Goal: Book appointment/travel/reservation

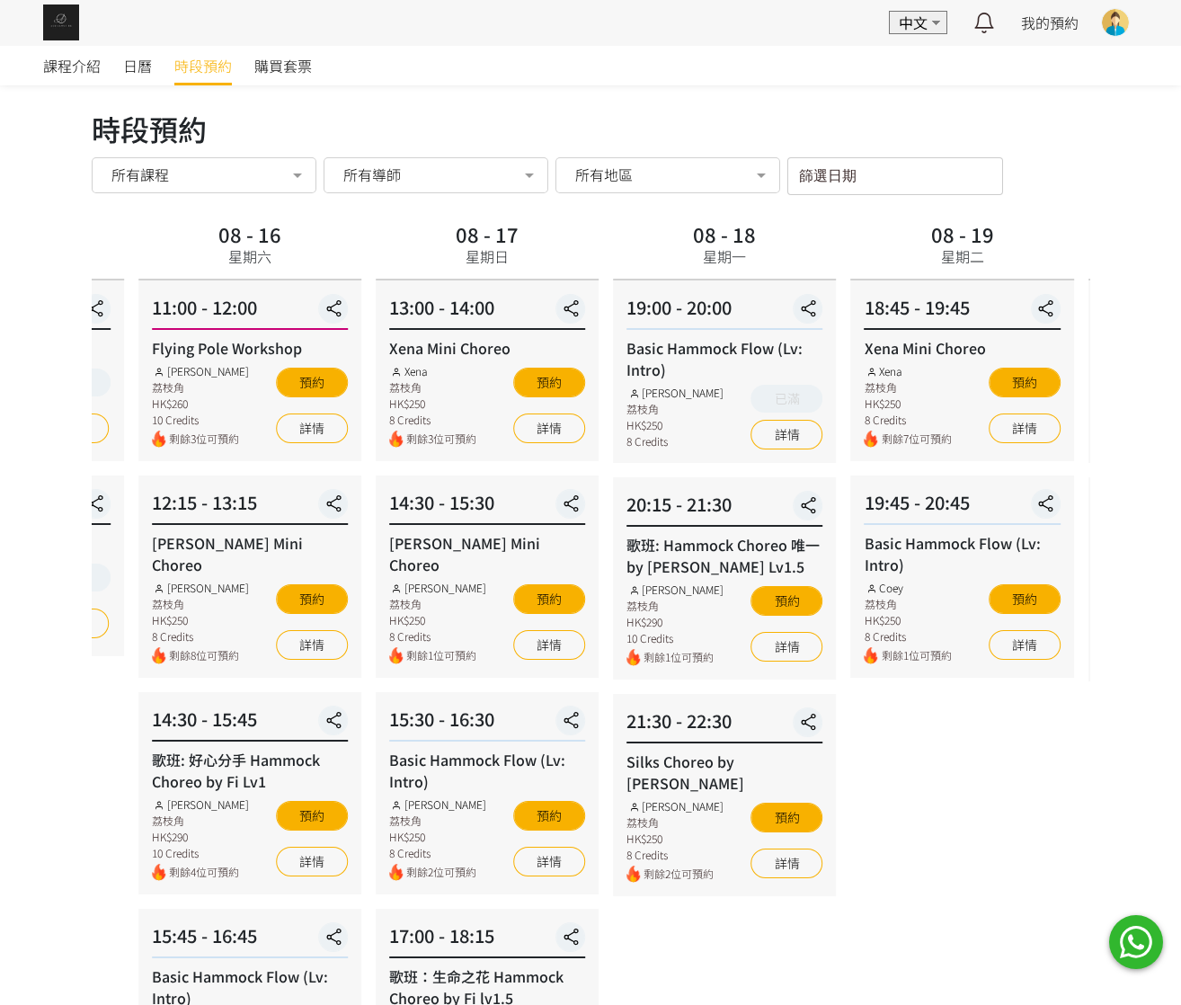
click at [299, 261] on div "08 - 16 星期六" at bounding box center [249, 249] width 223 height 64
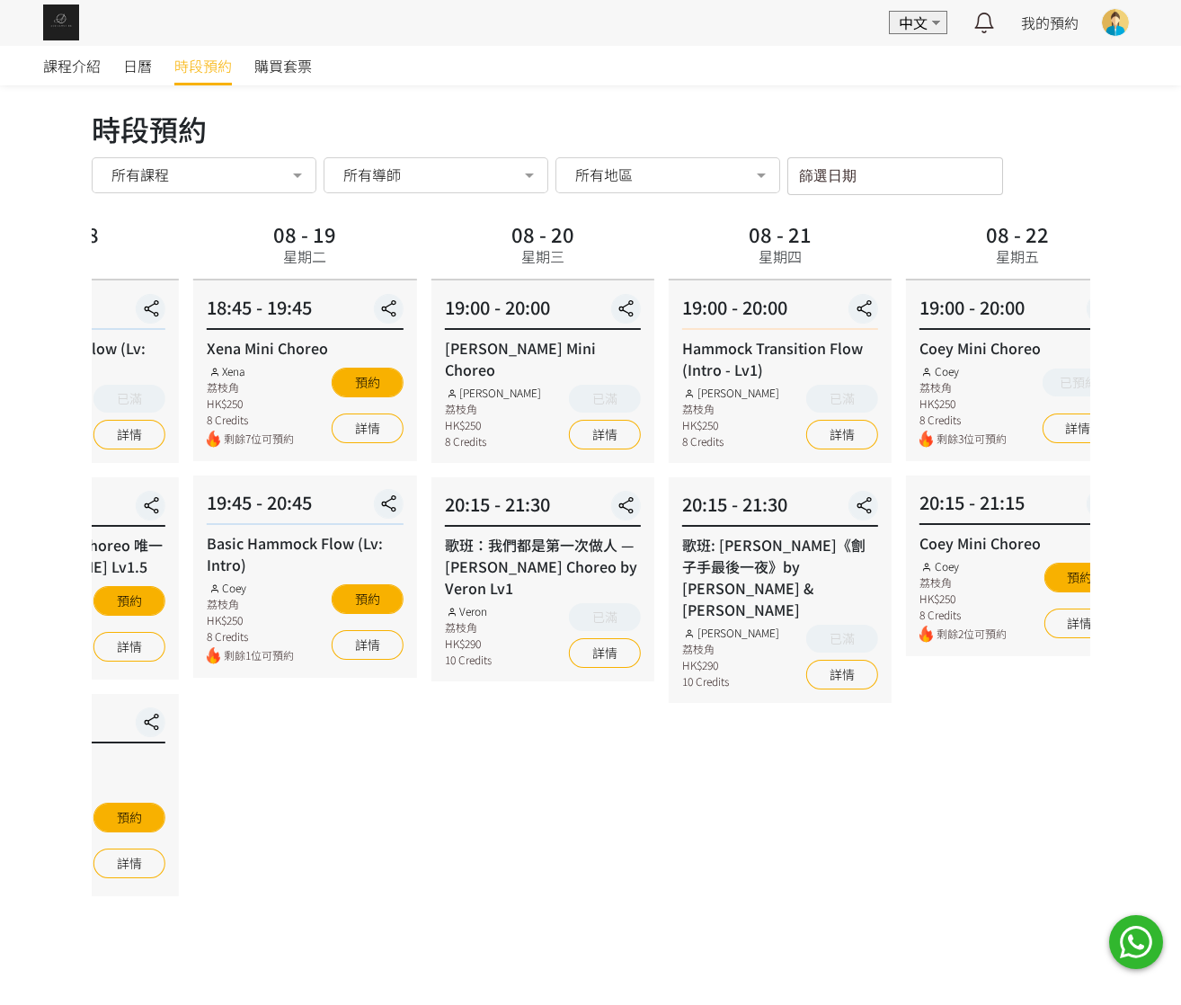
click at [255, 774] on div "08 - 19 星期二 18:45 - 19:45 Xena Mini Choreo Xena 荔枝角 HK$250 8 Credits 剩餘7位可預約 預約…" at bounding box center [304, 772] width 237 height 1111
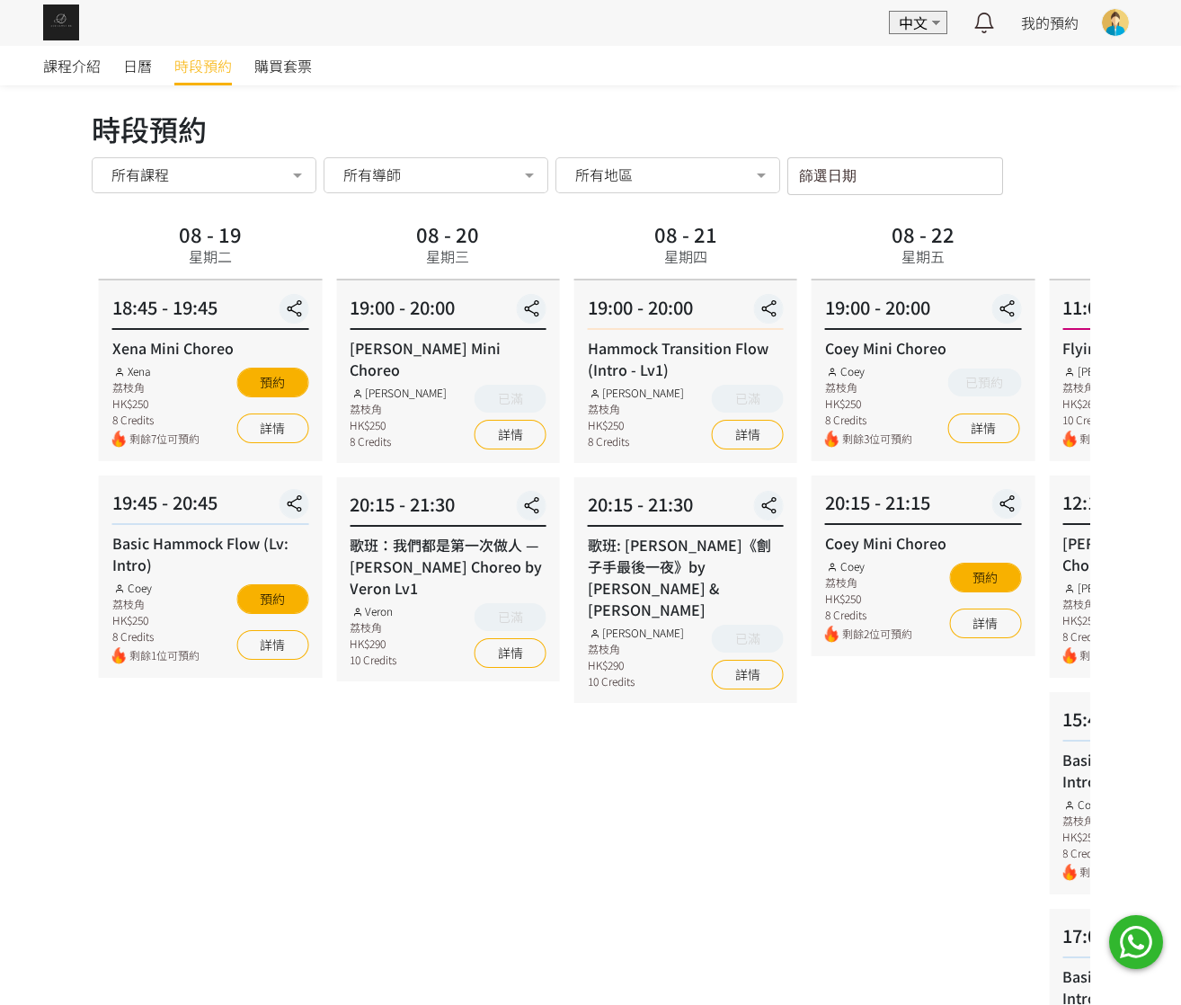
click at [522, 708] on div "08 - 20 星期三 19:00 - 20:00 Rachel Mini Choreo Rachel Ng 荔枝角 HK$250 8 Credits 已滿 …" at bounding box center [447, 772] width 237 height 1111
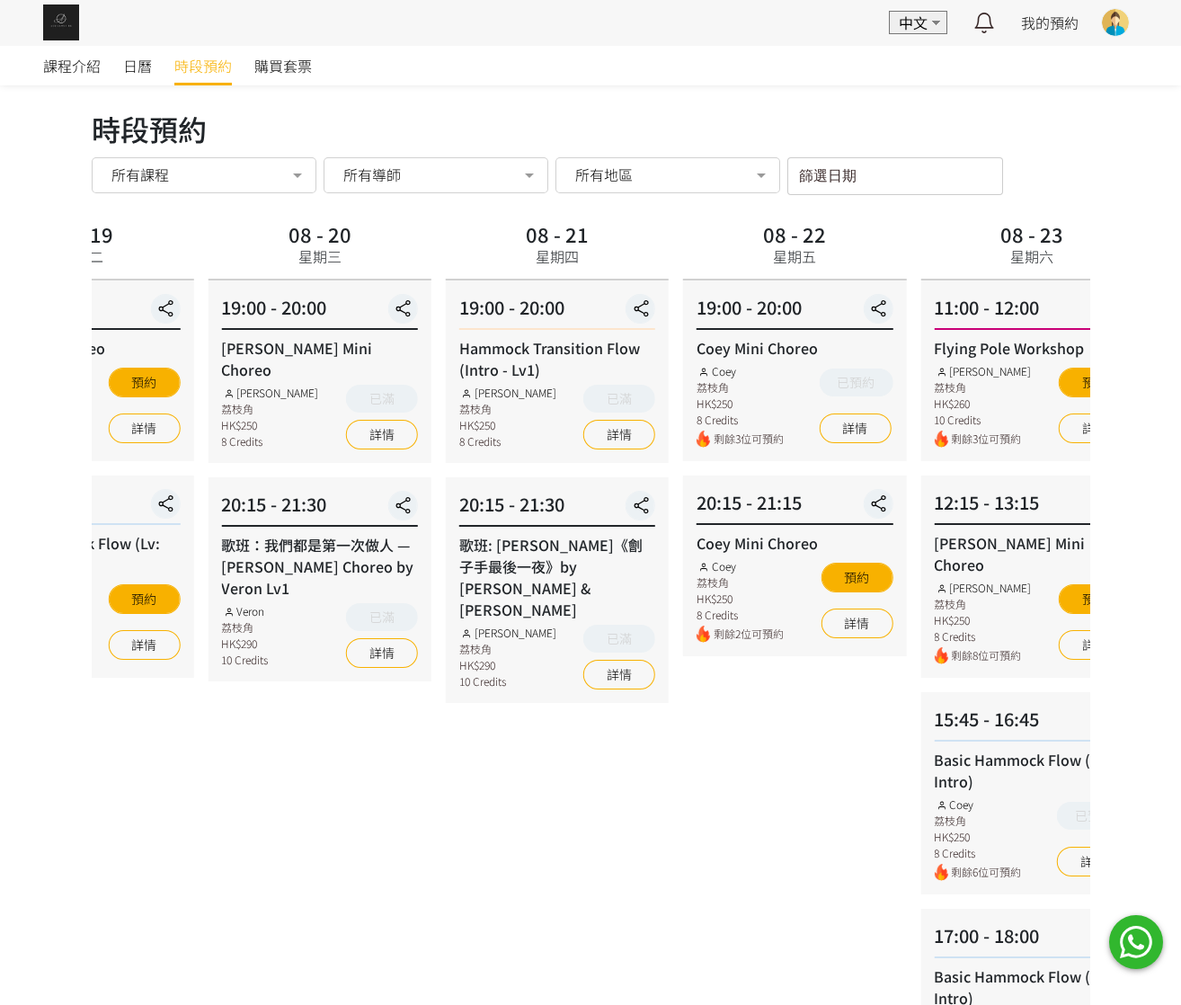
click at [262, 716] on div "08 - 20 星期三 19:00 - 20:00 Rachel Mini Choreo Rachel Ng 荔枝角 HK$250 8 Credits 已滿 …" at bounding box center [318, 772] width 237 height 1111
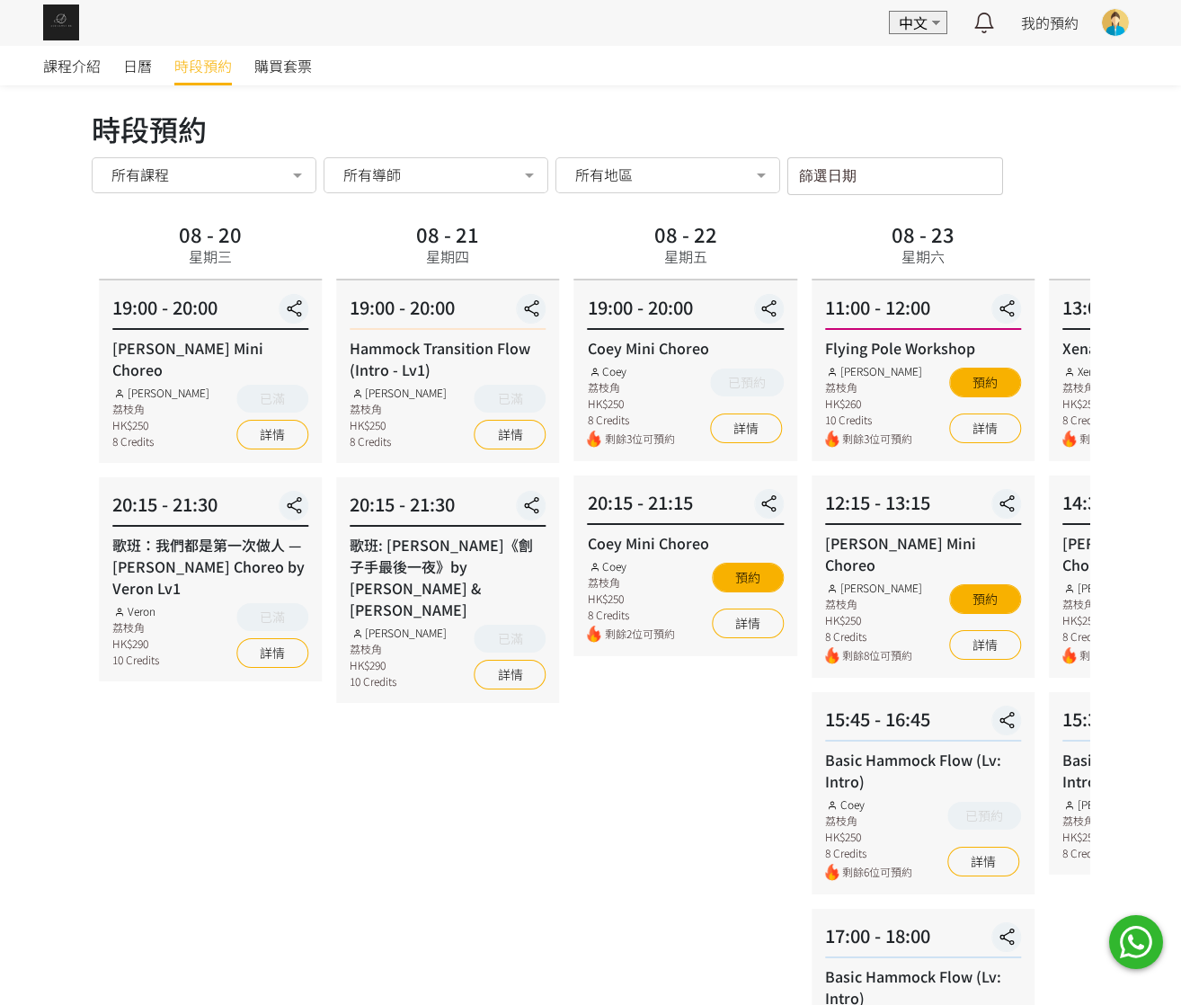
click at [261, 716] on div "08 - 20 星期三 19:00 - 20:00 Rachel Mini Choreo Rachel Ng 荔枝角 HK$250 8 Credits 已滿 …" at bounding box center [210, 772] width 237 height 1111
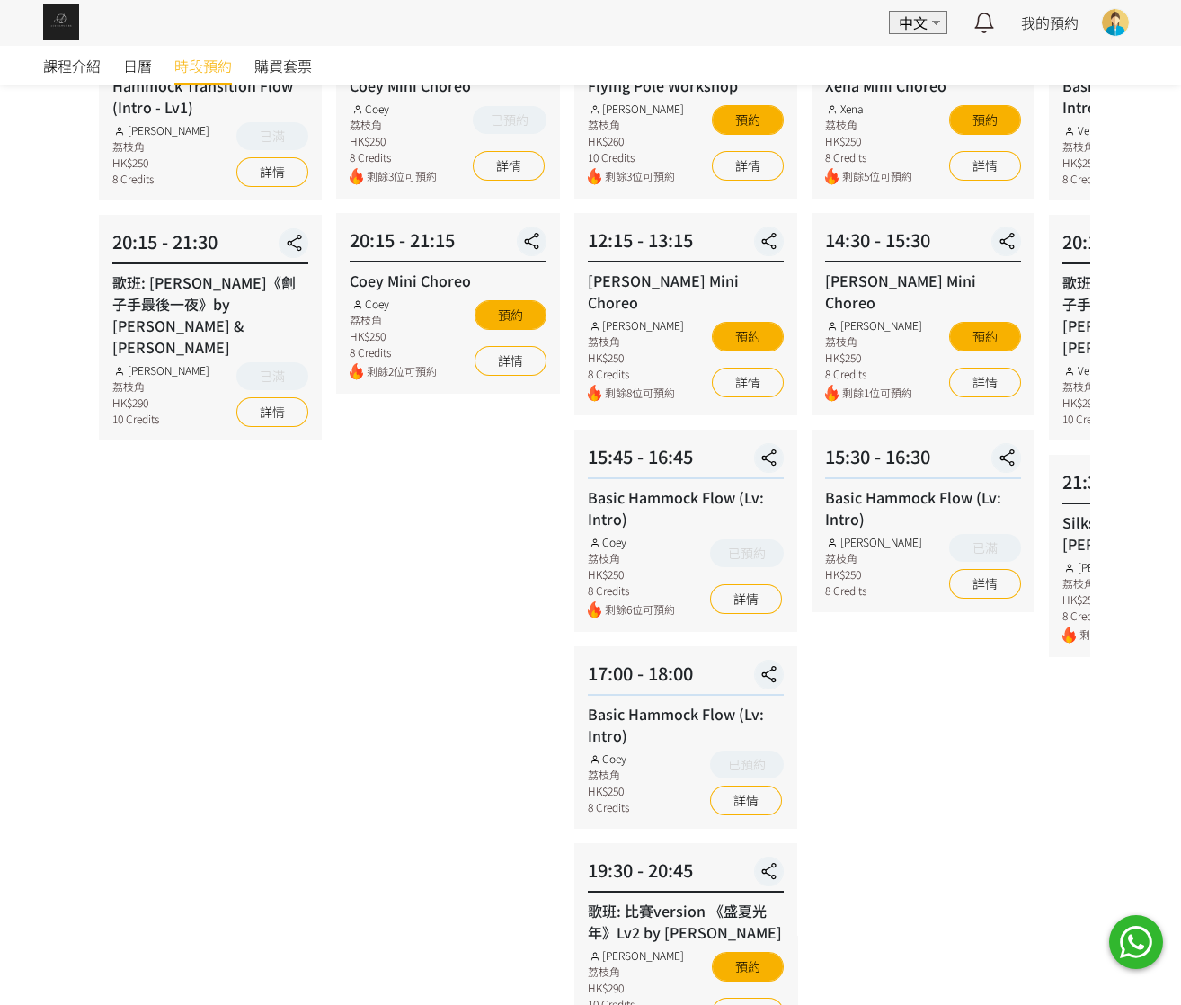
scroll to position [128, 0]
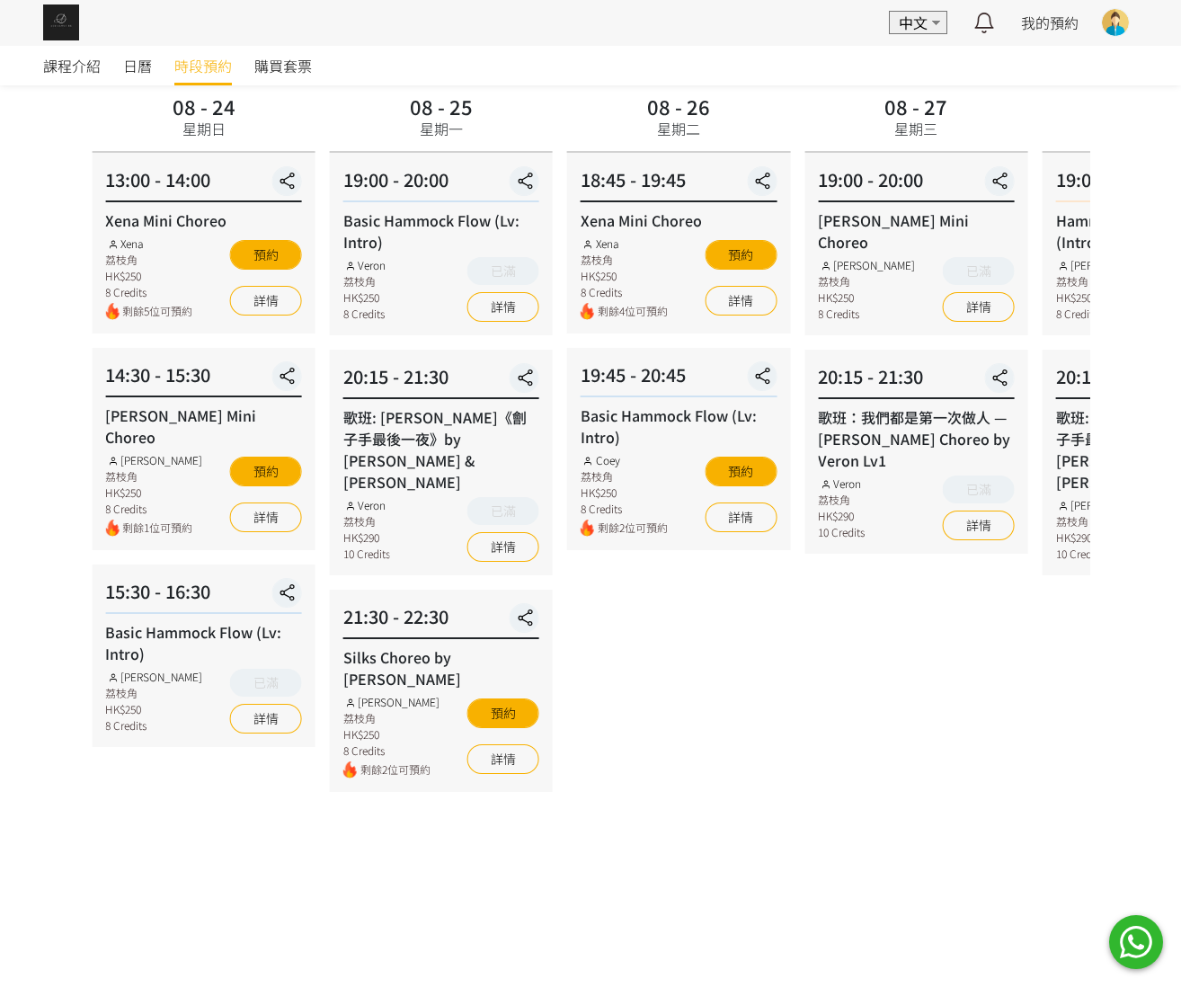
click at [170, 673] on div "08 - 24 星期日 13:00 - 14:00 Xena Mini Choreo Xena 荔枝角 HK$250 8 Credits 剩餘5位可預約 預約…" at bounding box center [202, 644] width 237 height 1111
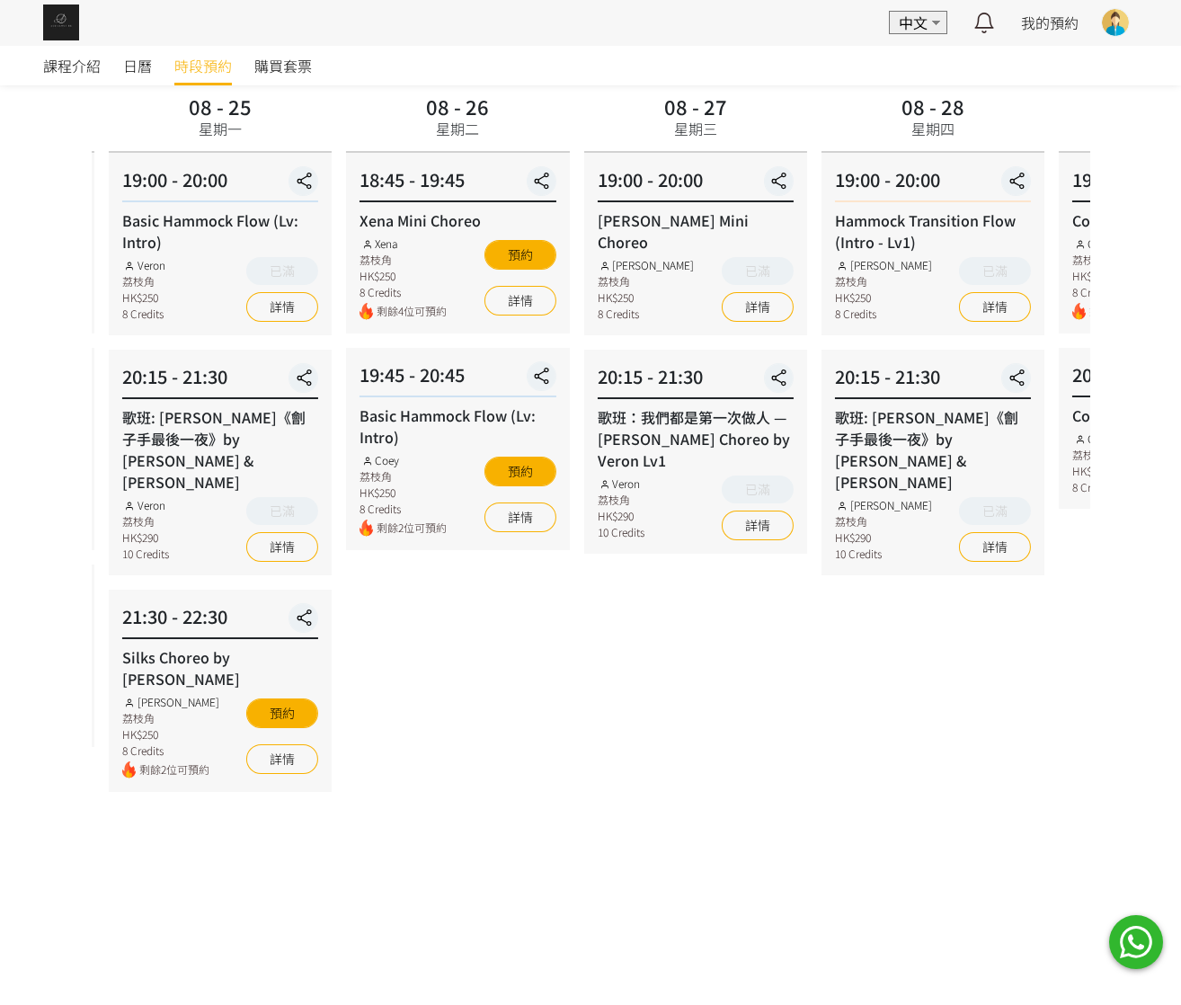
click at [562, 700] on div "08 - 26 星期二 18:45 - 19:45 Xena Mini Choreo Xena 荔枝角 HK$250 8 Credits 剩餘4位可預約 預約…" at bounding box center [457, 644] width 237 height 1111
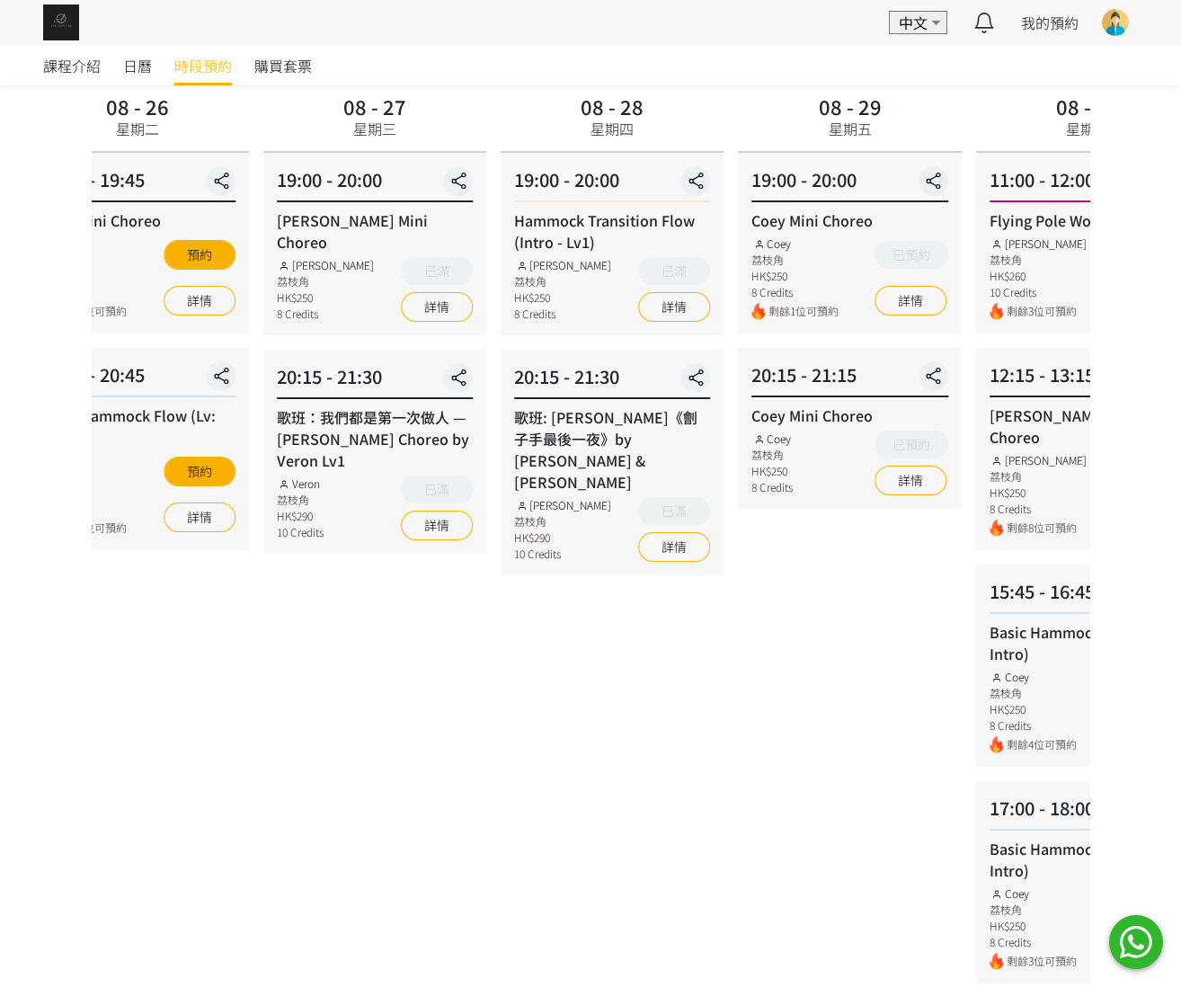
click at [536, 657] on div "08 - 28 星期四 19:00 - 20:00 Hammock Transition Flow (Intro - Lv1) Rachel Ng 荔枝角 H…" at bounding box center [611, 644] width 237 height 1111
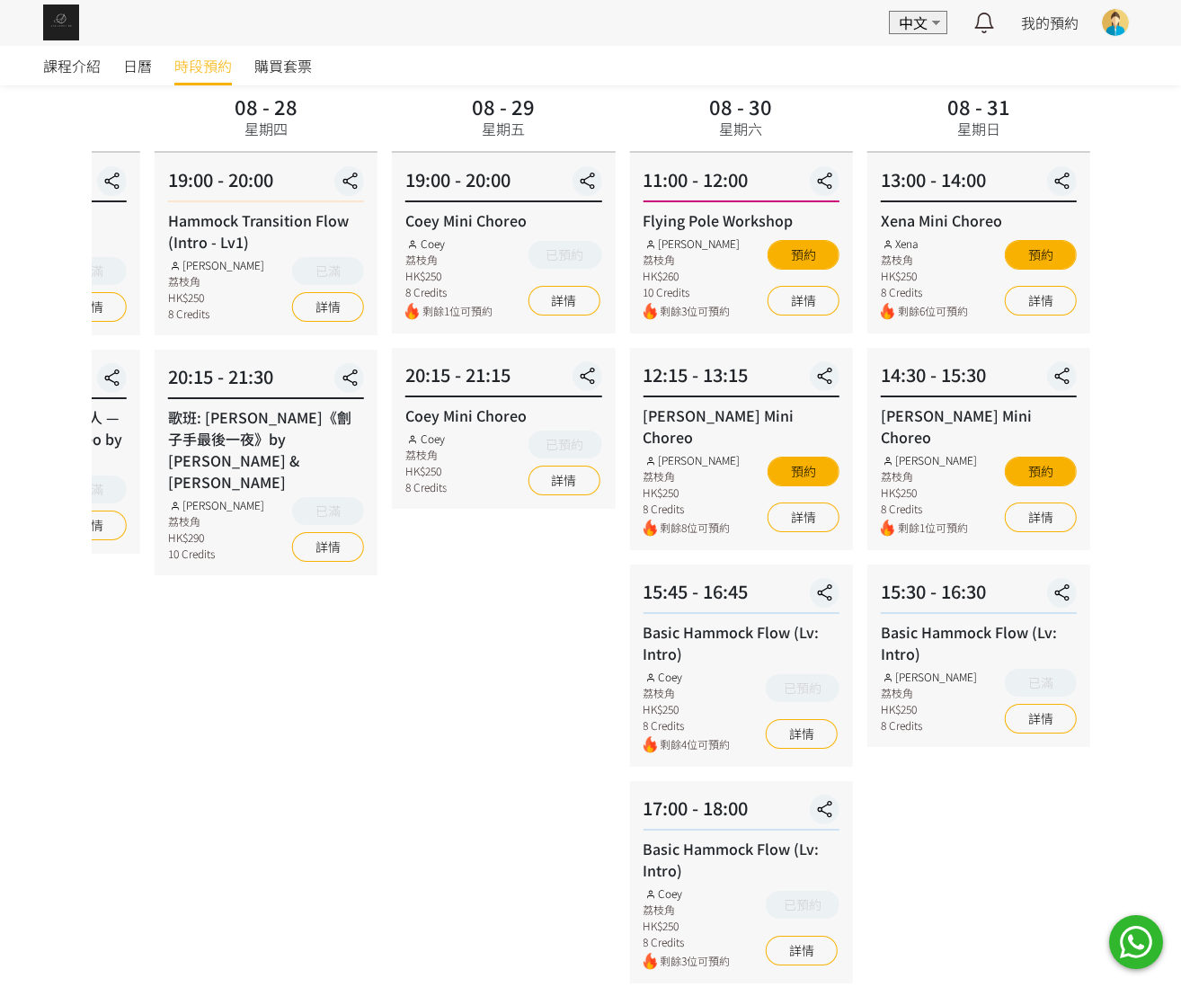
click at [224, 580] on div "08 - 28 星期四 19:00 - 20:00 Hammock Transition Flow (Intro - Lv1) Rachel Ng 荔枝角 H…" at bounding box center [265, 644] width 237 height 1111
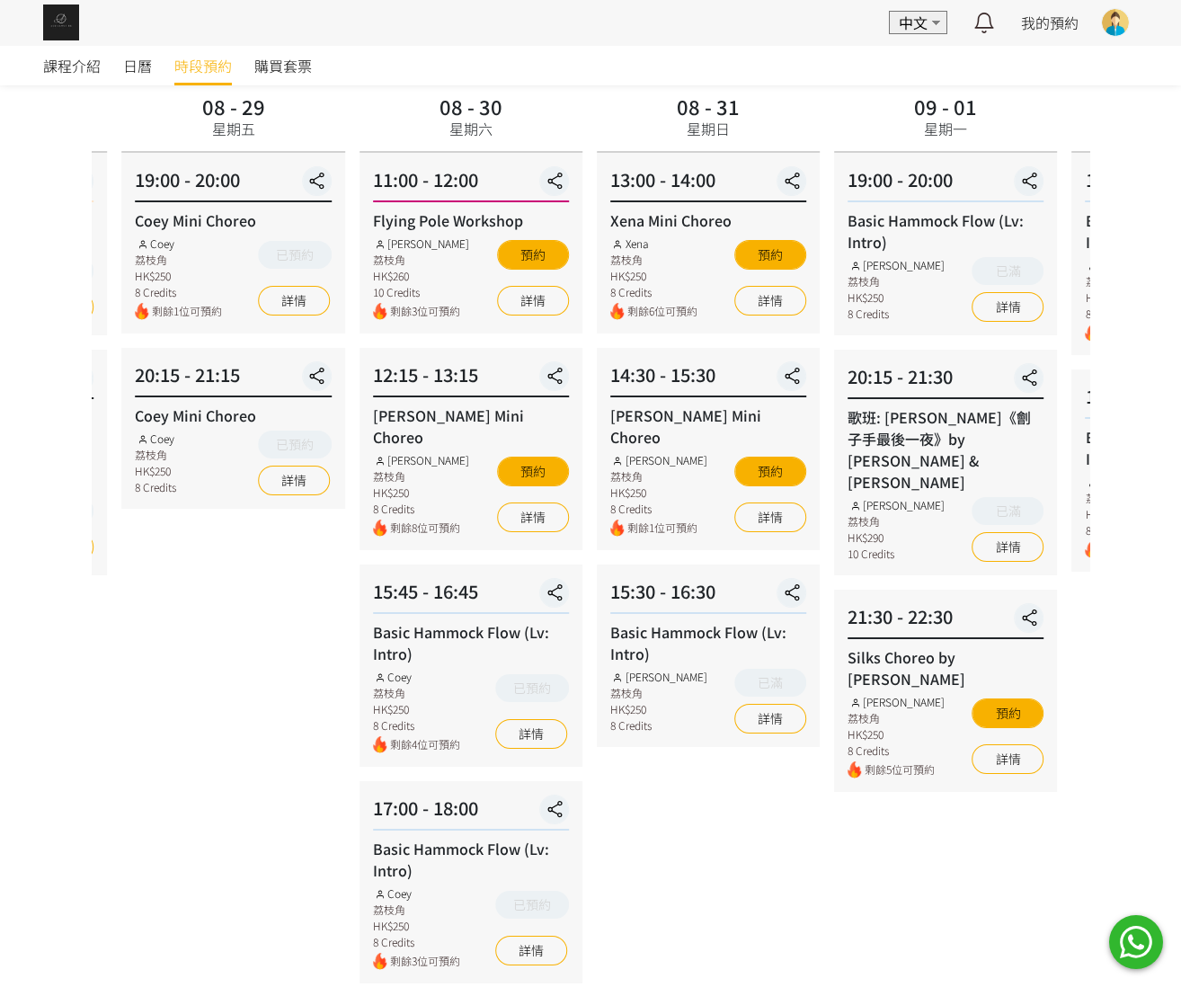
click at [282, 573] on div "08 - 29 星期五 19:00 - 20:00 Coey Mini Choreo Coey 荔枝角 HK$250 8 Credits 剩餘1位可預約 已預…" at bounding box center [232, 644] width 237 height 1111
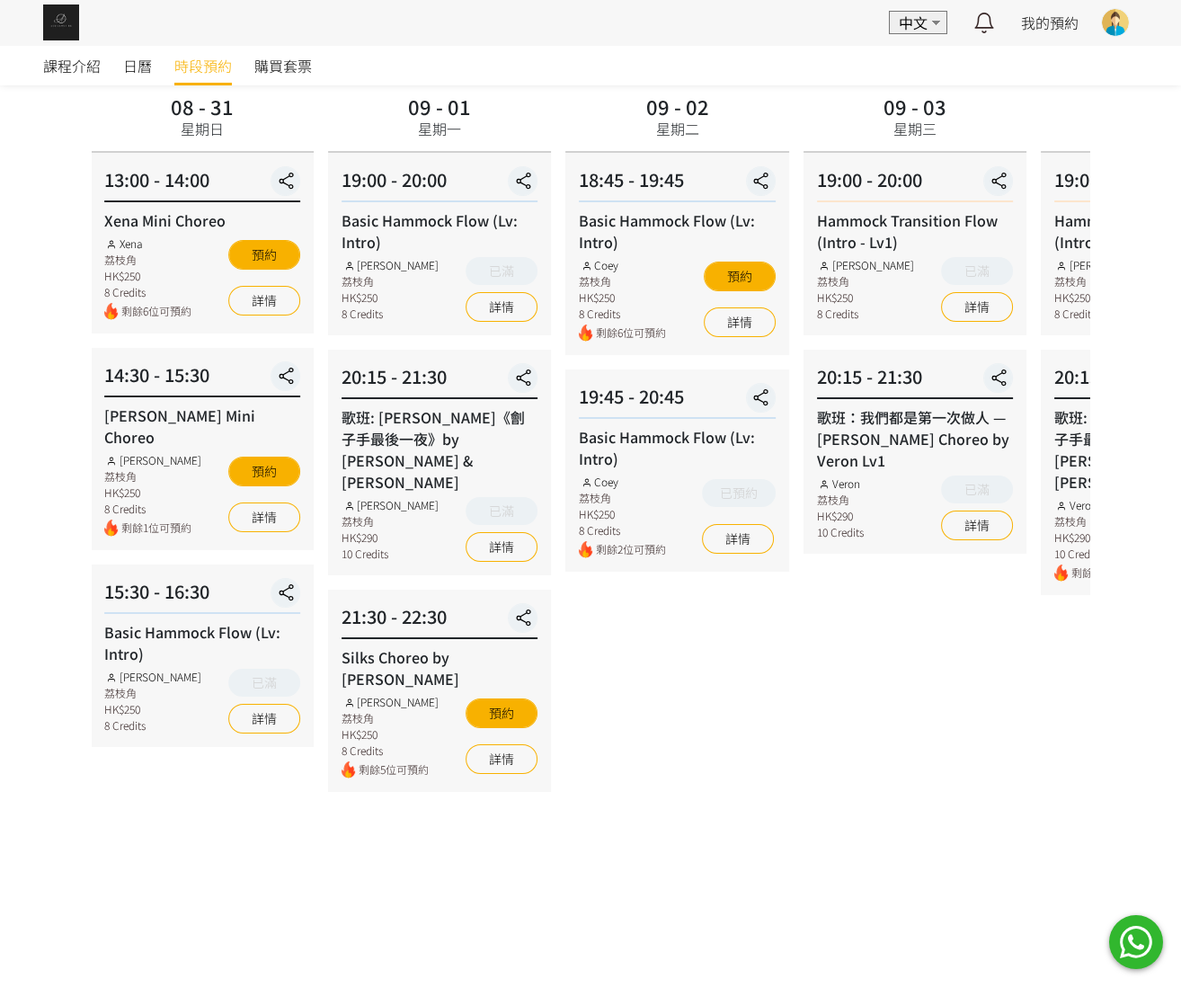
click at [352, 777] on div "09 - 01 星期一 19:00 - 20:00 Basic Hammock Flow (Lv: Intro) Rachel Ng 荔枝角 HK$250 8…" at bounding box center [439, 644] width 237 height 1111
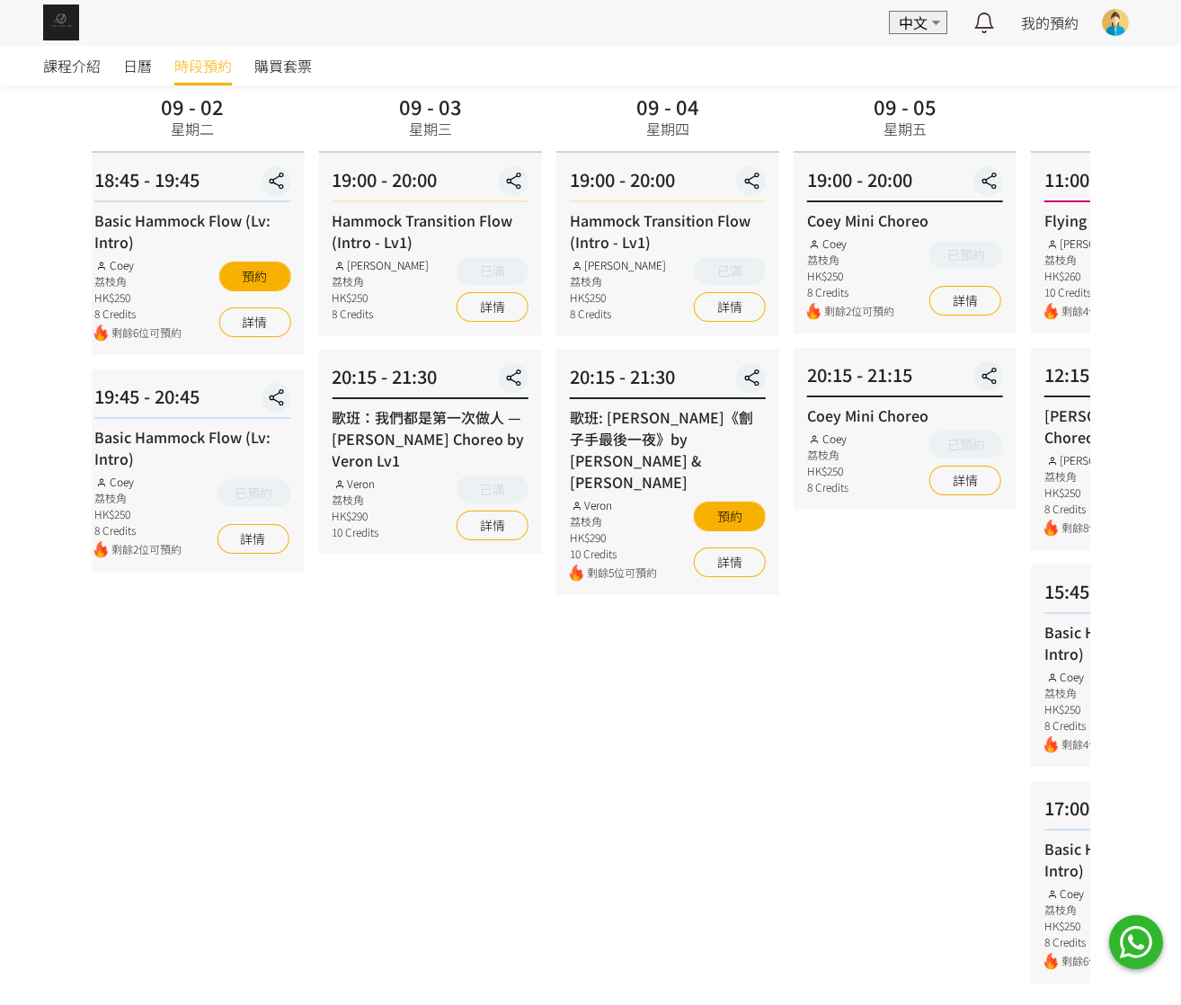
click at [120, 708] on div "09 - 02 星期二 18:45 - 19:45 Basic Hammock Flow (Lv: Intro) Coey 荔枝角 HK$250 8 Cred…" at bounding box center [192, 644] width 237 height 1111
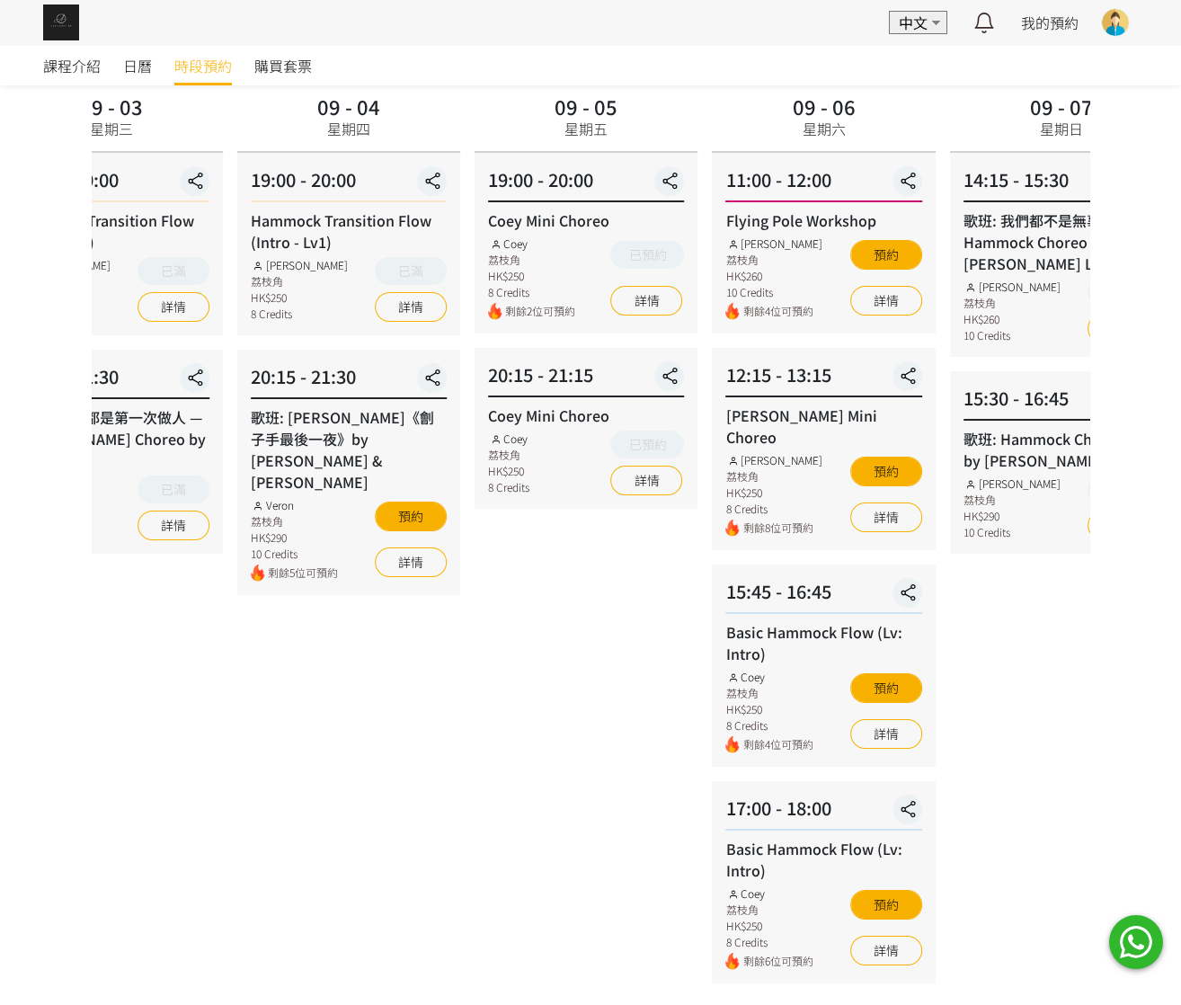
click at [342, 623] on div "09 - 04 星期四 19:00 - 20:00 Hammock Transition Flow (Intro - Lv1) Rachel Ng 荔枝角 H…" at bounding box center [348, 644] width 237 height 1111
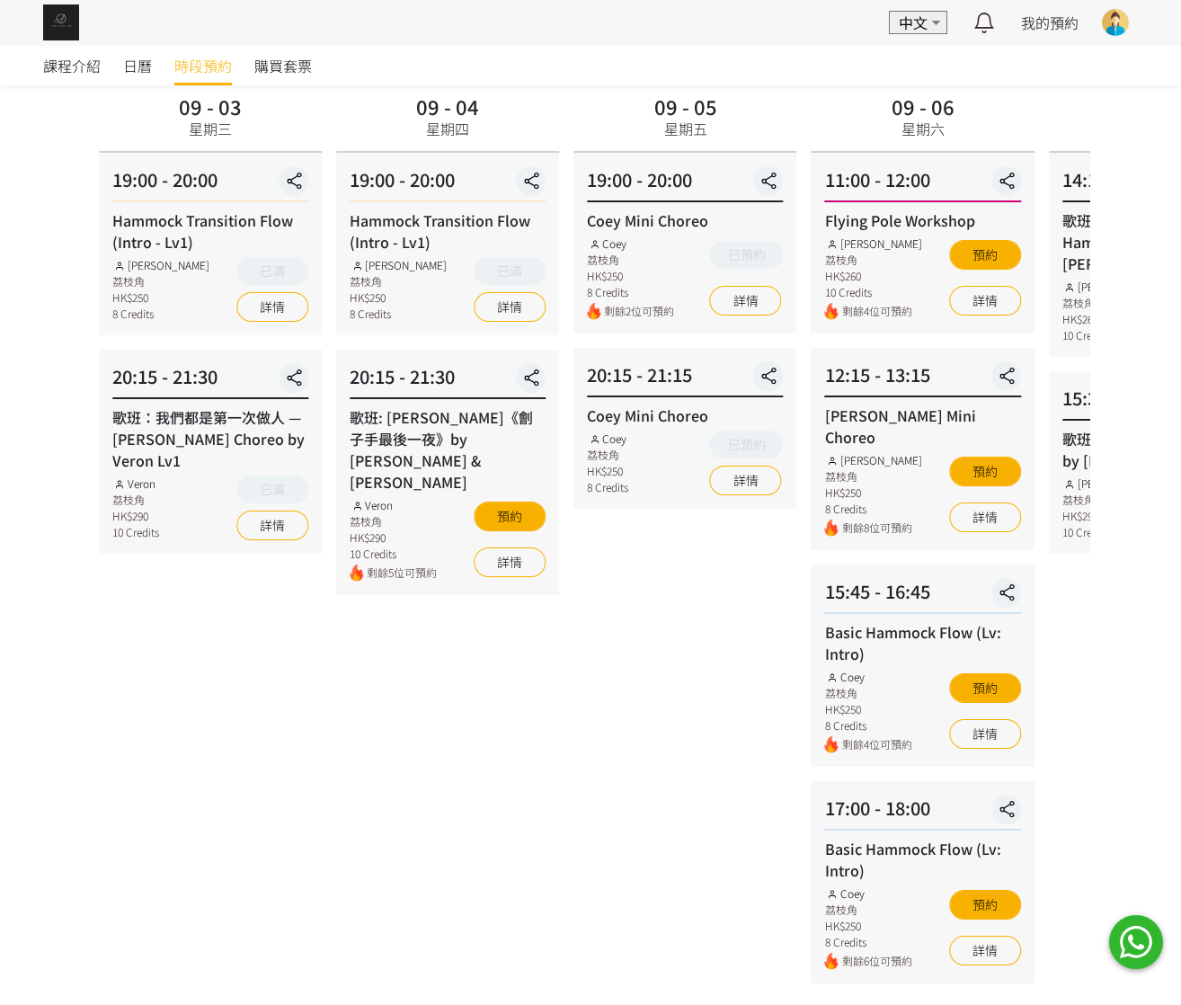
drag, startPoint x: 743, startPoint y: 493, endPoint x: 732, endPoint y: 506, distance: 17.2
drag, startPoint x: 732, startPoint y: 506, endPoint x: 740, endPoint y: 477, distance: 29.9
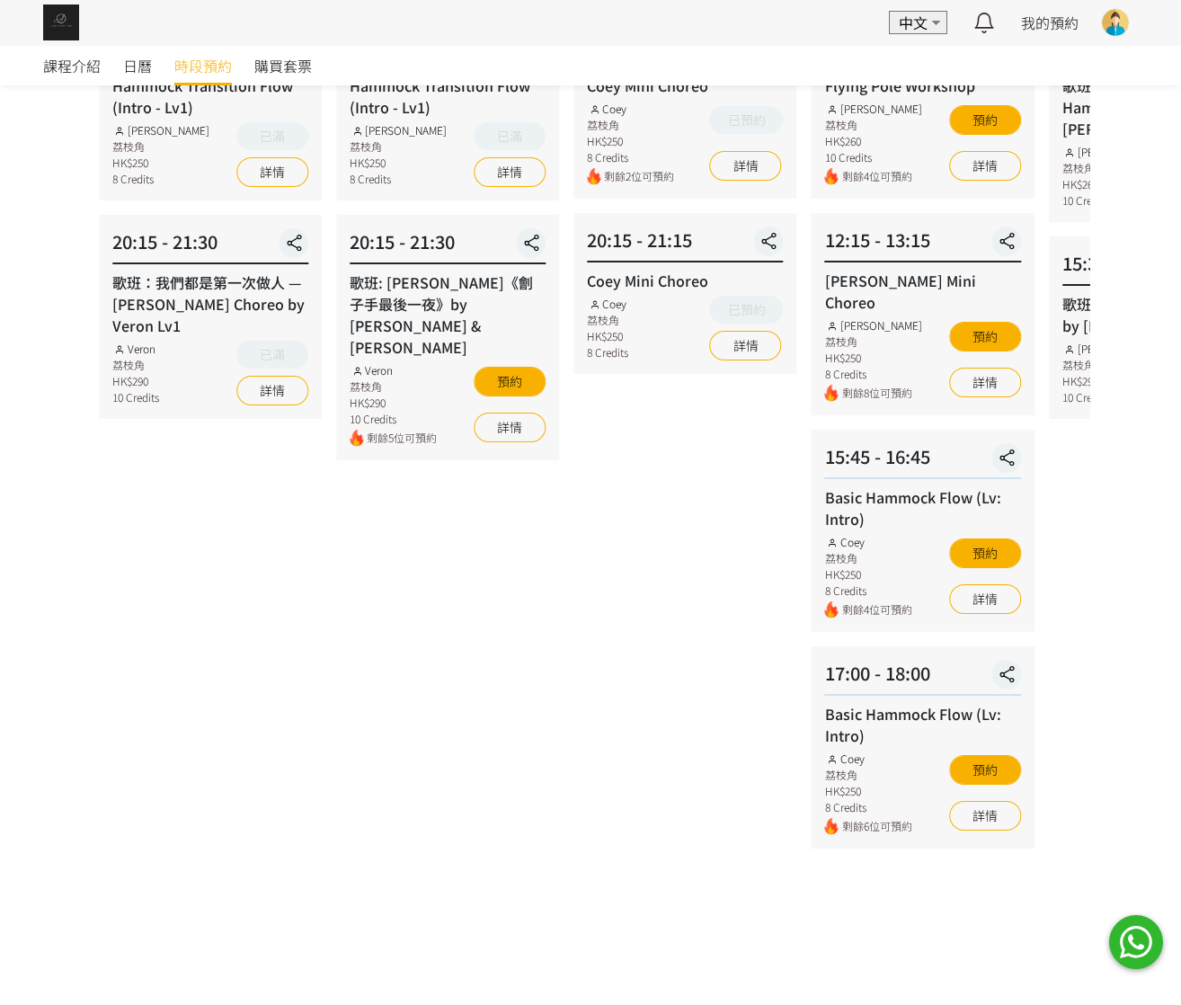
scroll to position [0, 0]
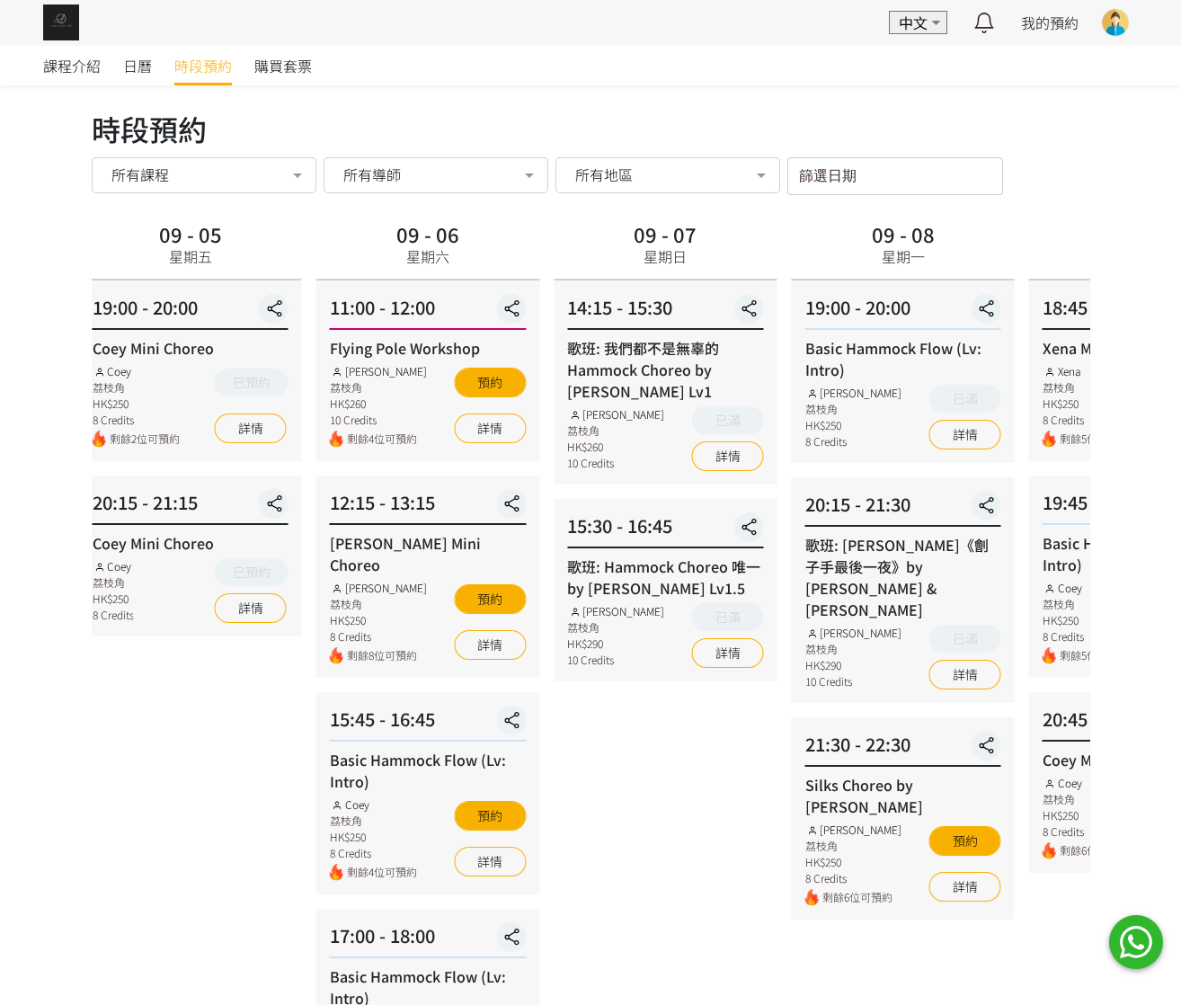
click at [206, 769] on div "09 - 05 星期五 19:00 - 20:00 Coey Mini Choreo Coey 荔枝角 HK$250 8 Credits 剩餘2位可預約 已預…" at bounding box center [190, 772] width 237 height 1111
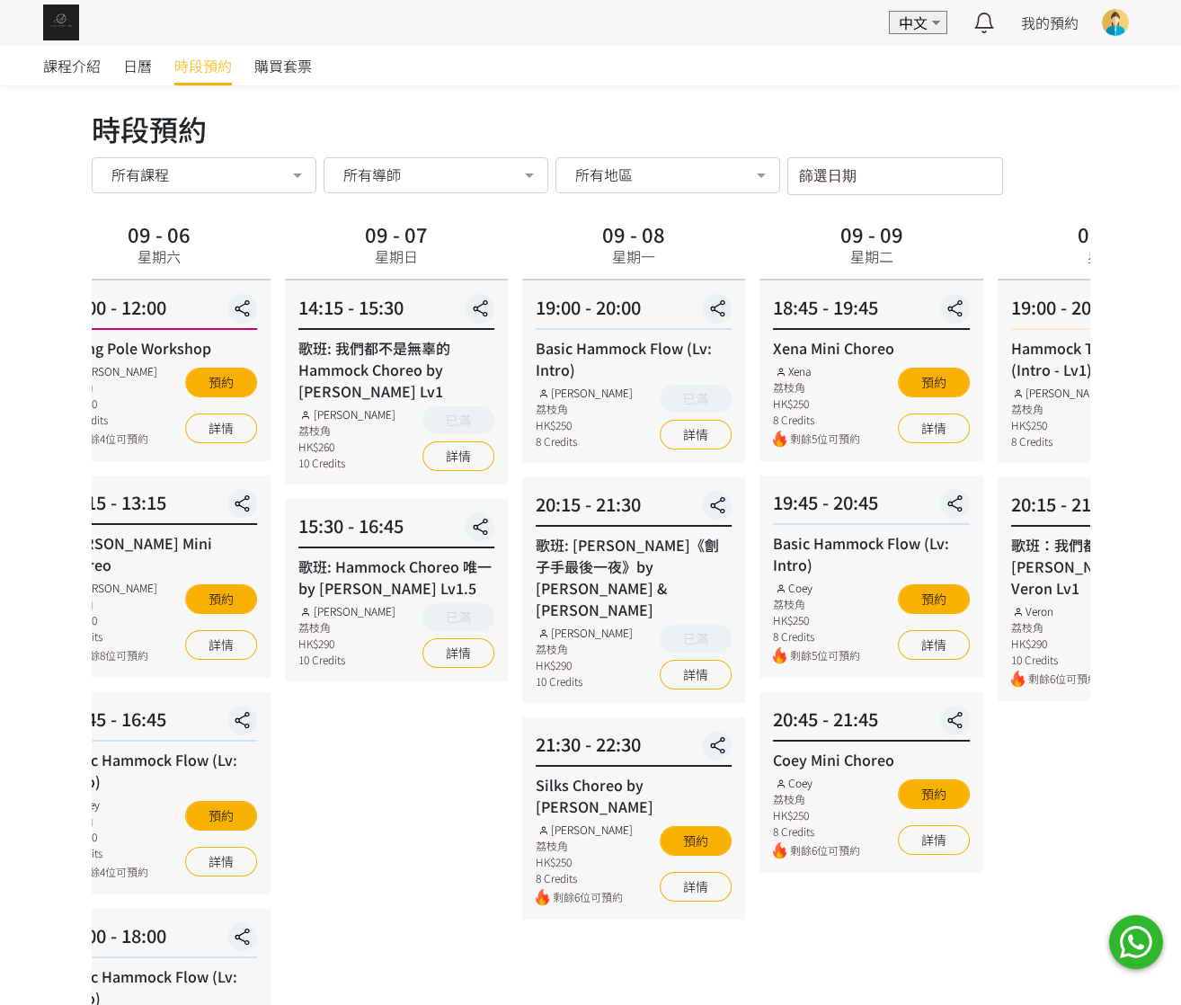
click at [343, 727] on div "09 - 07 星期日 14:15 - 15:30 歌班: 我們都不是無辜的 Hammock Choreo by Rachel Lv1 Rachel Ng 荔…" at bounding box center [396, 772] width 237 height 1111
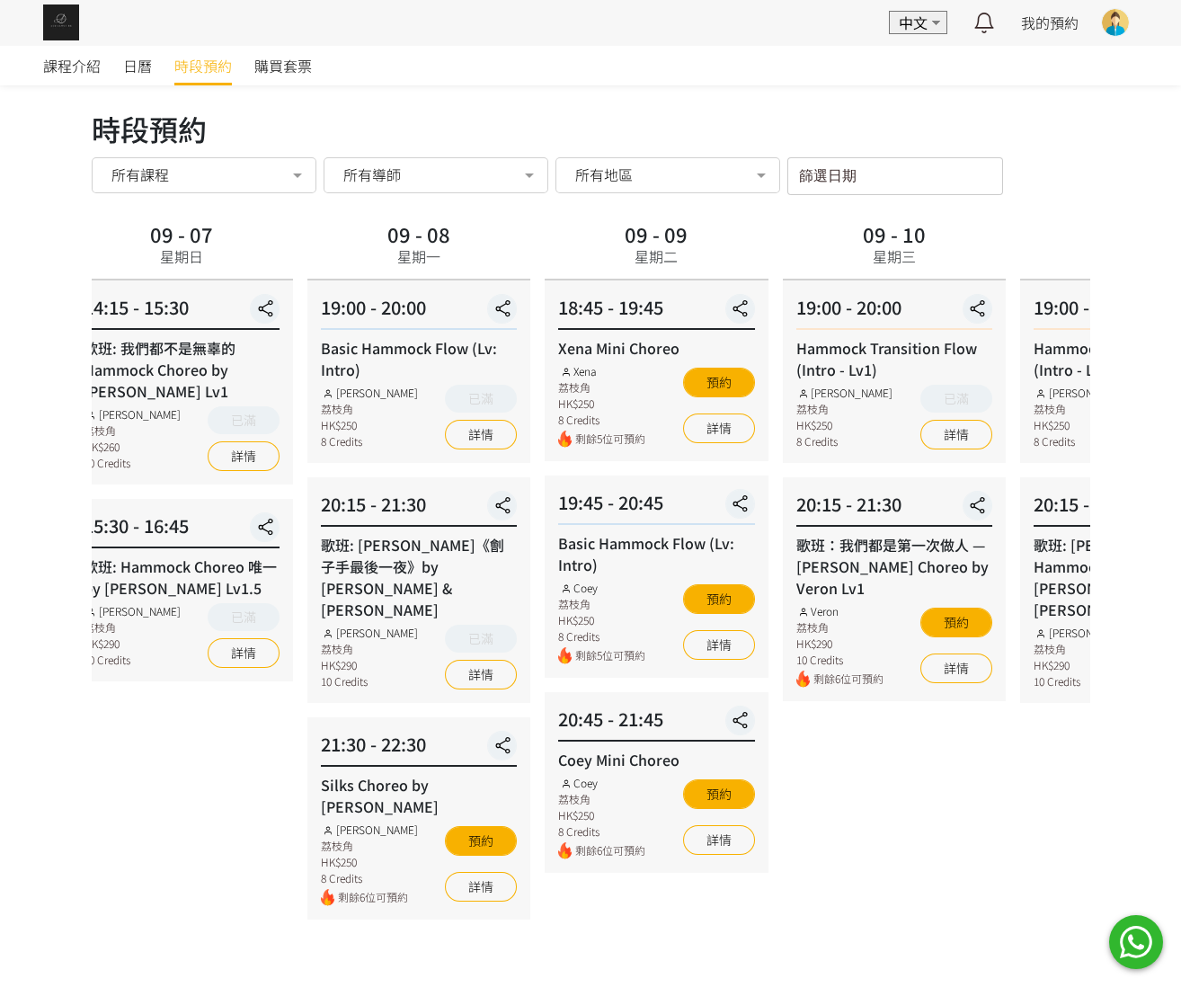
click at [219, 792] on div "09 - 07 星期日 14:15 - 15:30 歌班: 我們都不是無辜的 Hammock Choreo by Rachel Lv1 Rachel Ng 荔…" at bounding box center [181, 784] width 237 height 1134
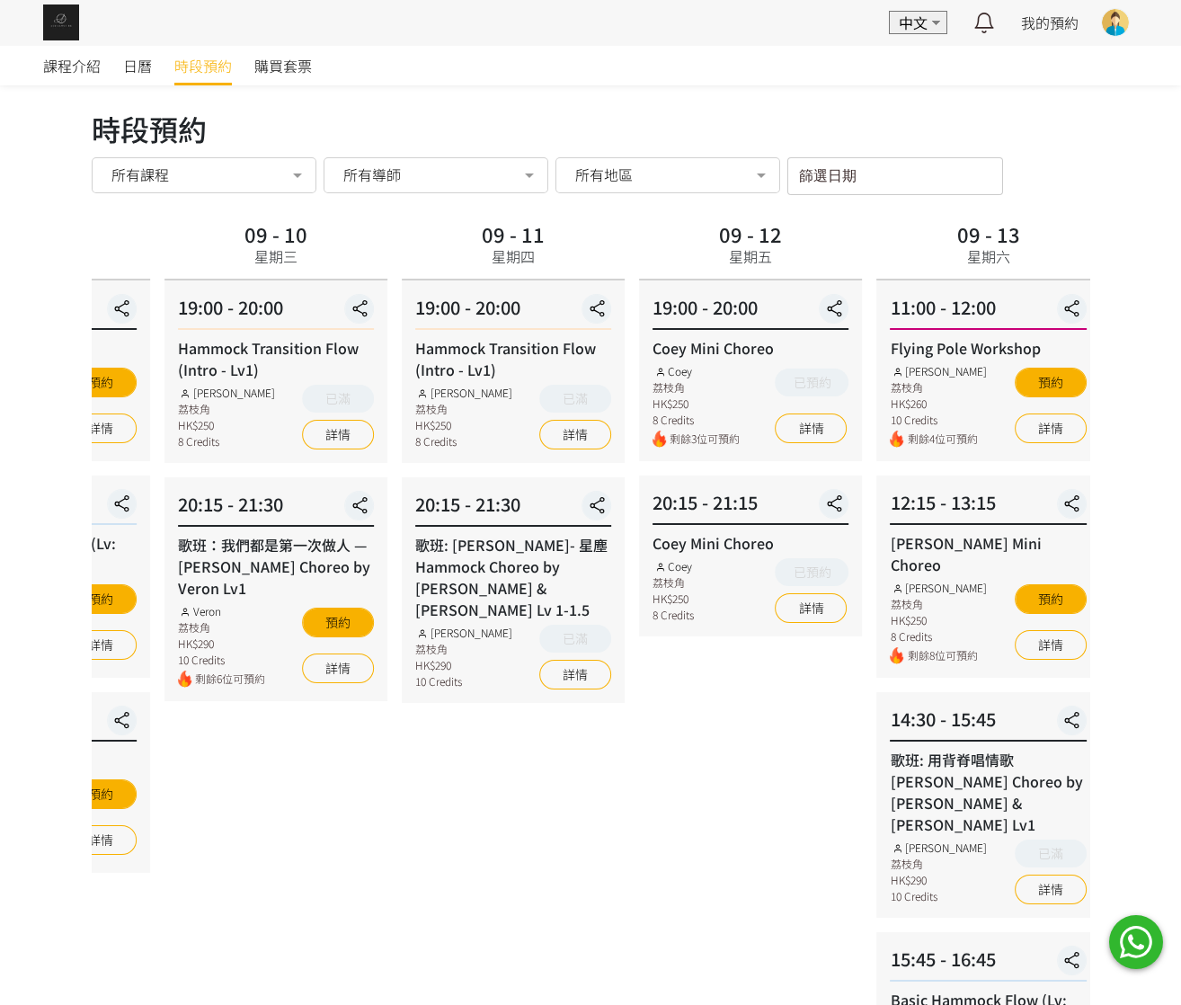
click at [266, 760] on div "09 - 10 星期三 19:00 - 20:00 Hammock Transition Flow (Intro - Lv1) Rachel Ng 荔枝角 H…" at bounding box center [275, 784] width 237 height 1134
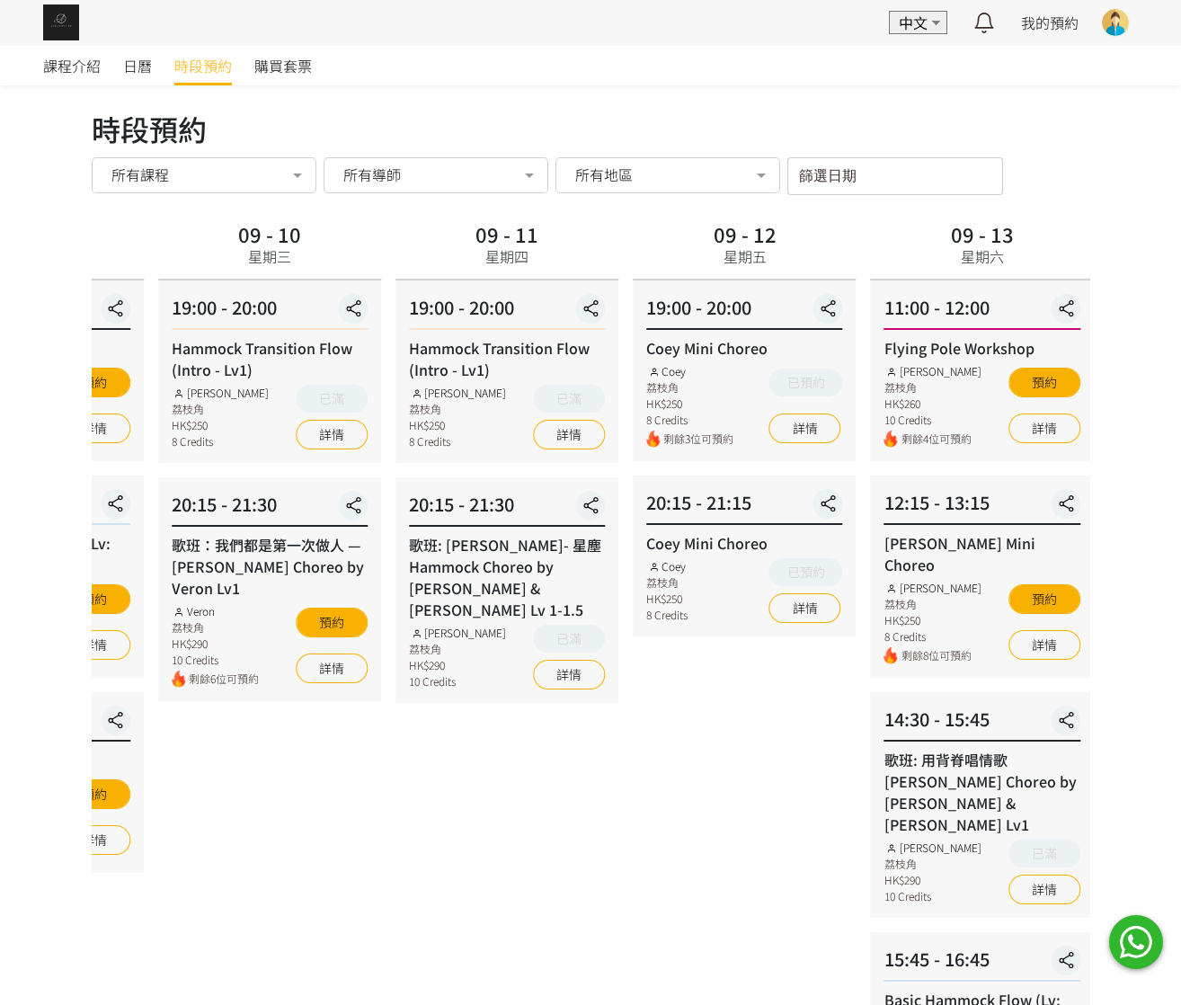
click at [708, 752] on div "09 - 12 星期五 19:00 - 20:00 Coey Mini Choreo Coey 荔枝角 HK$250 8 Credits 剩餘3位可預約 已預…" at bounding box center [744, 784] width 237 height 1134
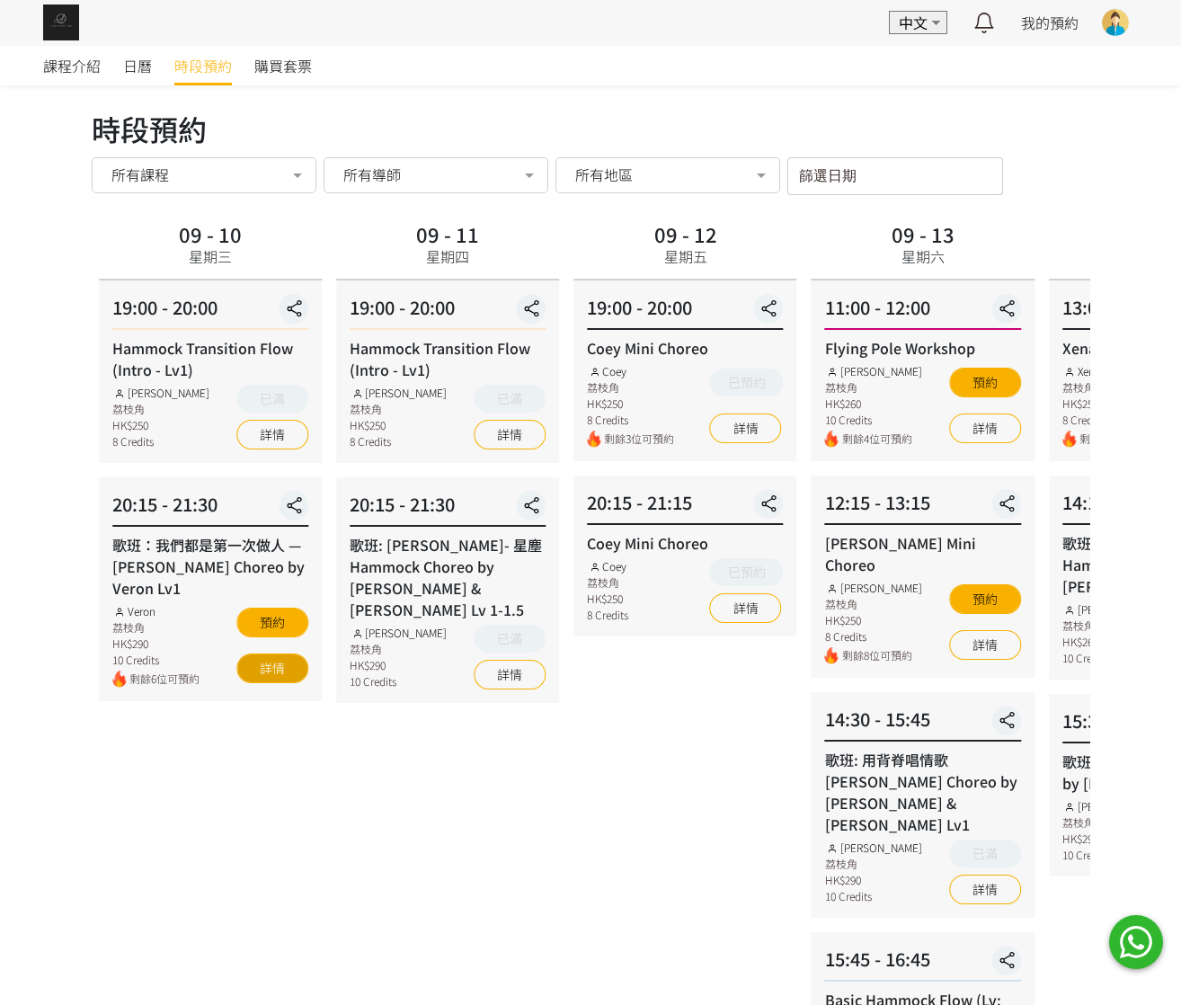
click at [289, 672] on link "詳情" at bounding box center [272, 668] width 72 height 30
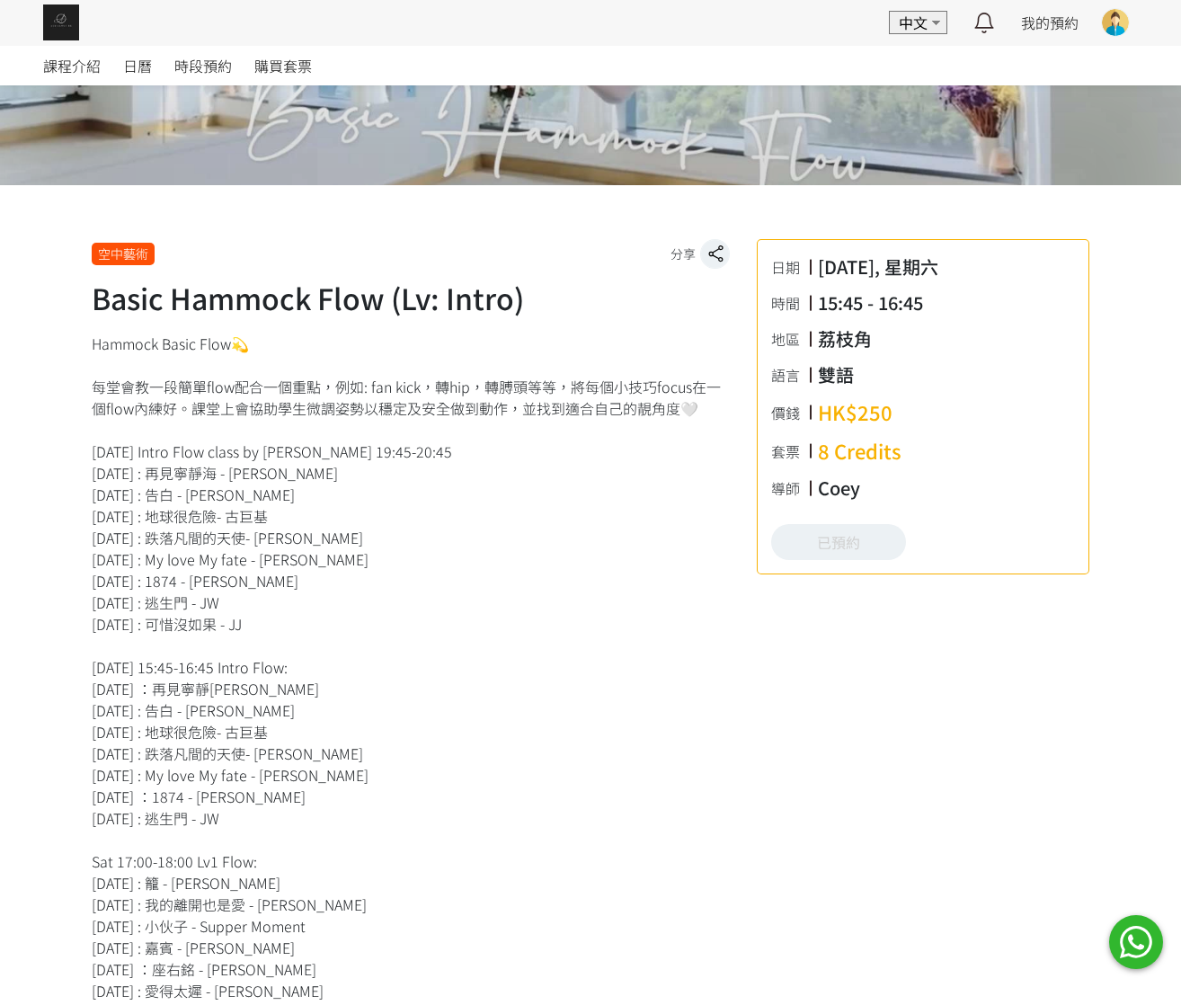
scroll to position [270, 0]
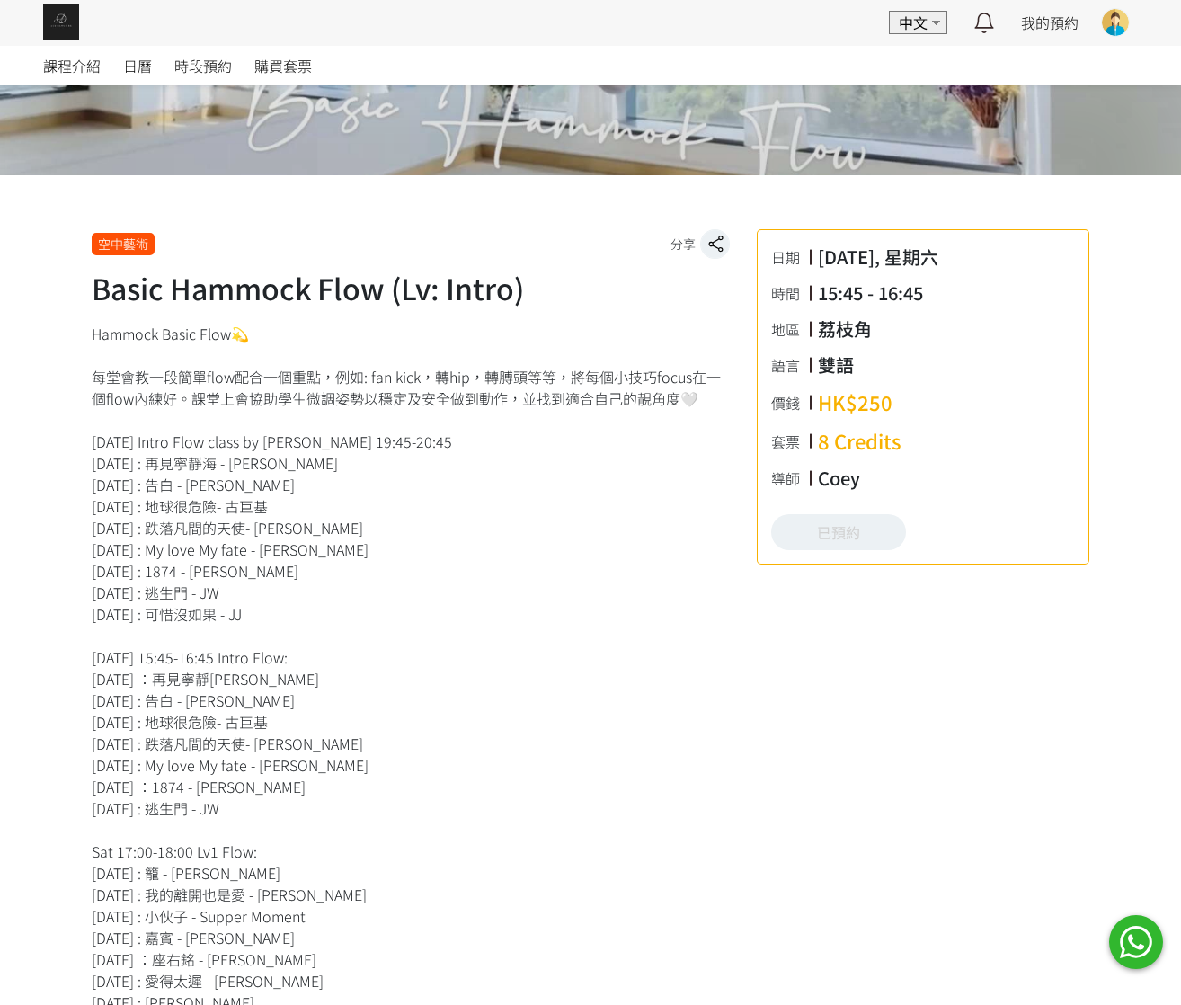
drag, startPoint x: 88, startPoint y: 696, endPoint x: 289, endPoint y: 715, distance: 202.3
click at [247, 775] on div "Hammock Basic Flow💫 每堂會教一段簡單flow配合一個重點，例如: fan kick，轉hip，轉膊頭等等，將每個小技巧focus在一個fl…" at bounding box center [411, 884] width 638 height 1122
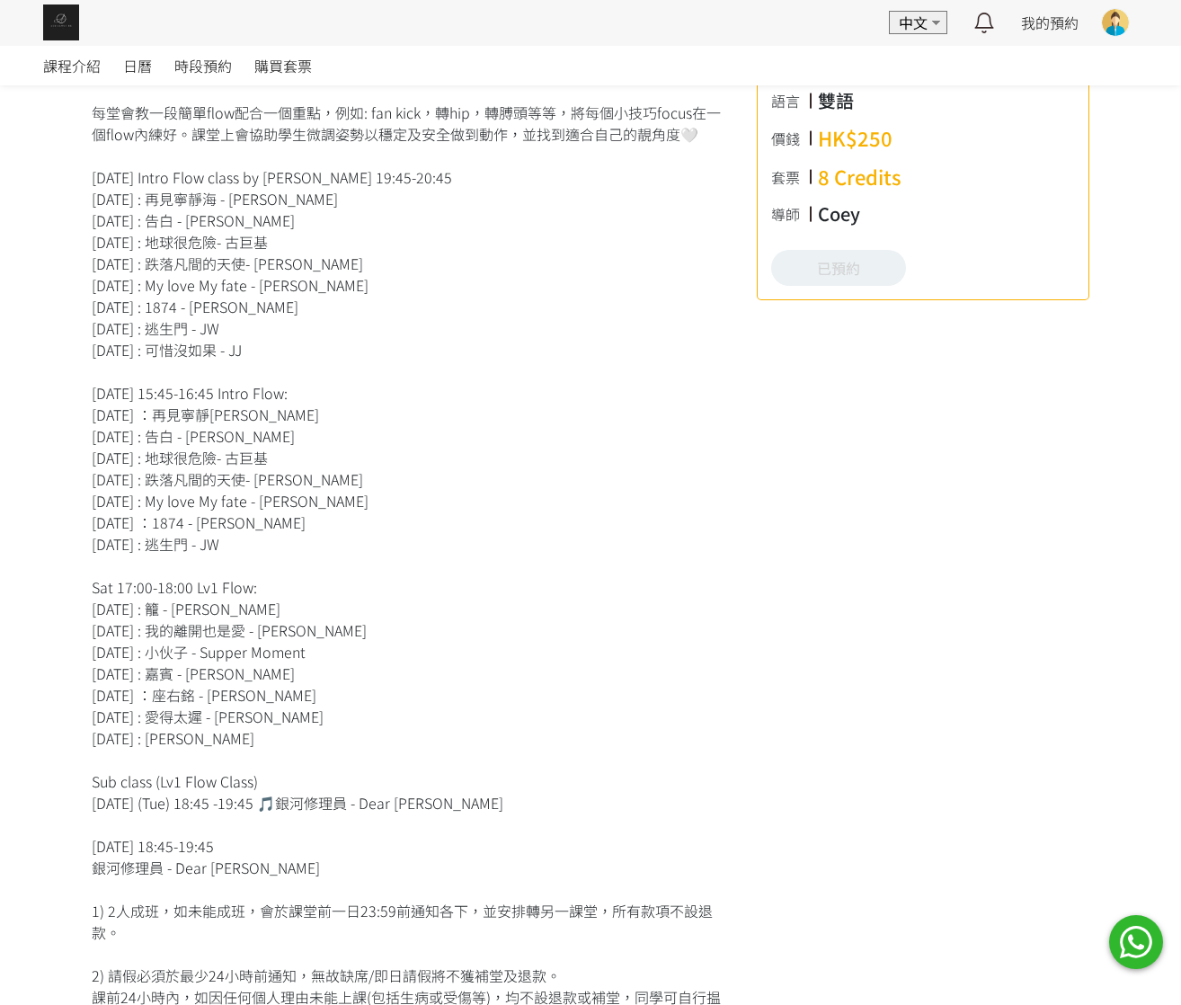
scroll to position [539, 0]
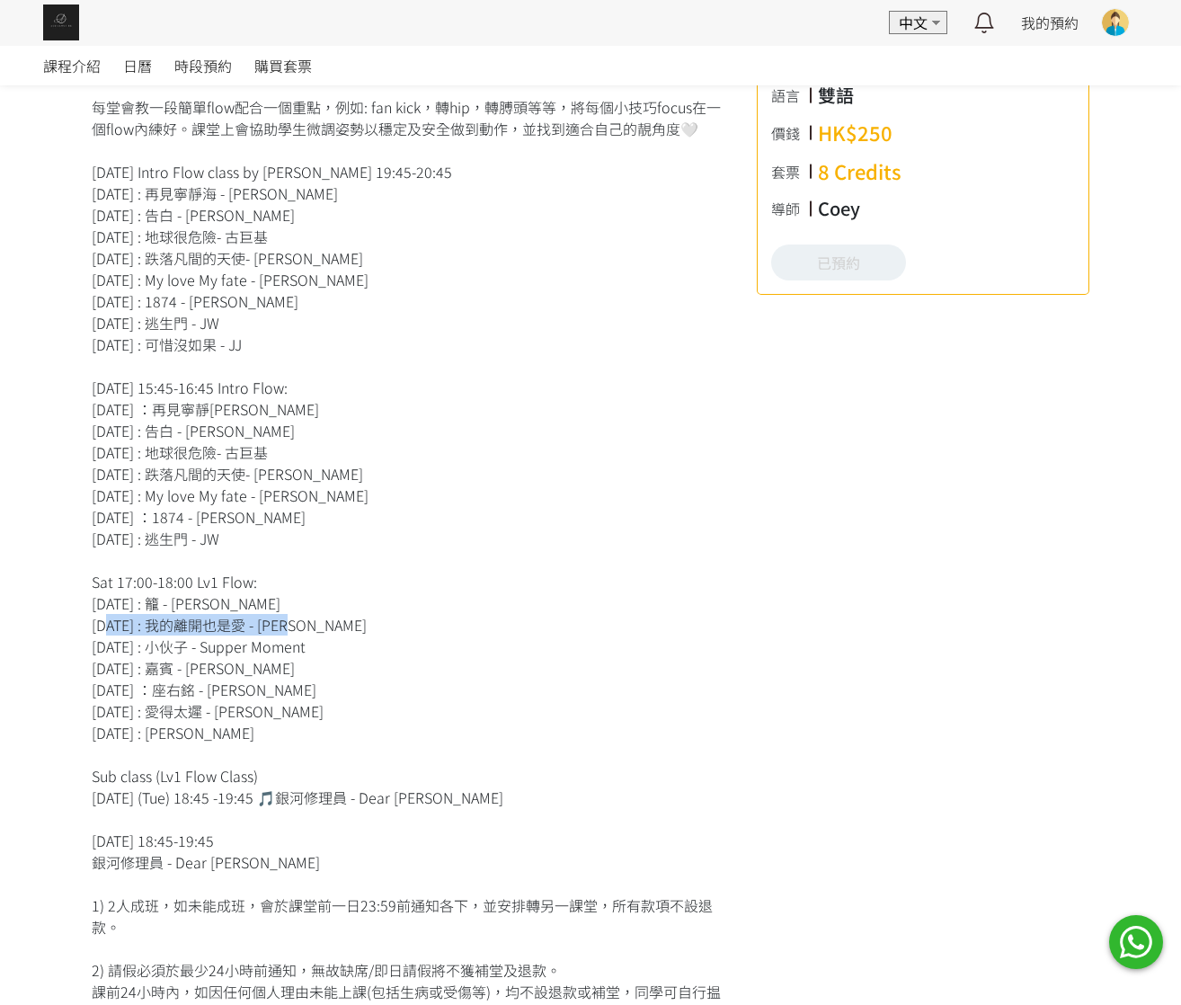
drag, startPoint x: 96, startPoint y: 624, endPoint x: 315, endPoint y: 622, distance: 219.3
click at [315, 622] on div "Hammock Basic Flow💫 每堂會教一段簡單flow配合一個重點，例如: fan kick，轉hip，轉膊頭等等，將每個小技巧focus在一個fl…" at bounding box center [411, 614] width 638 height 1122
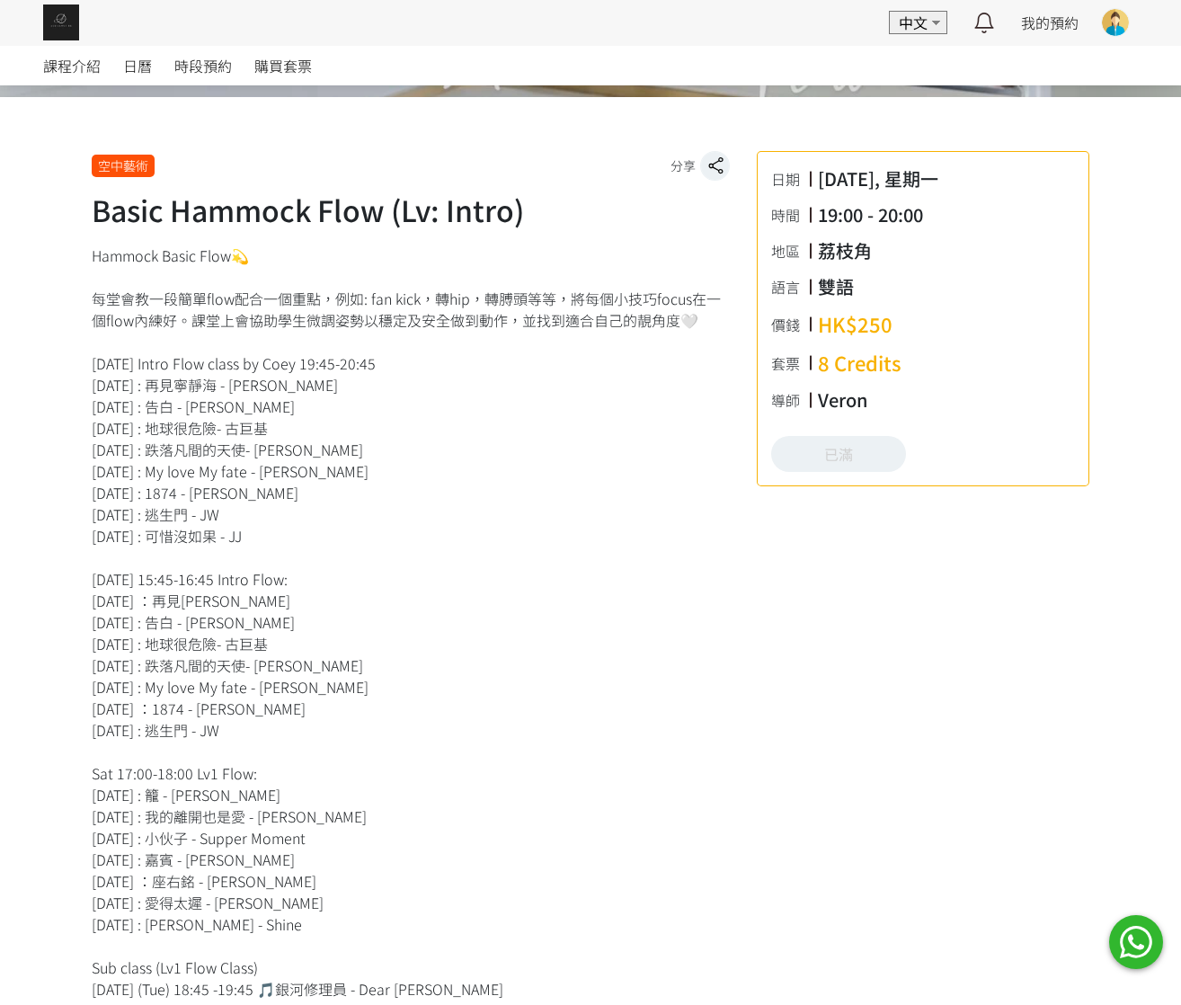
scroll to position [539, 0]
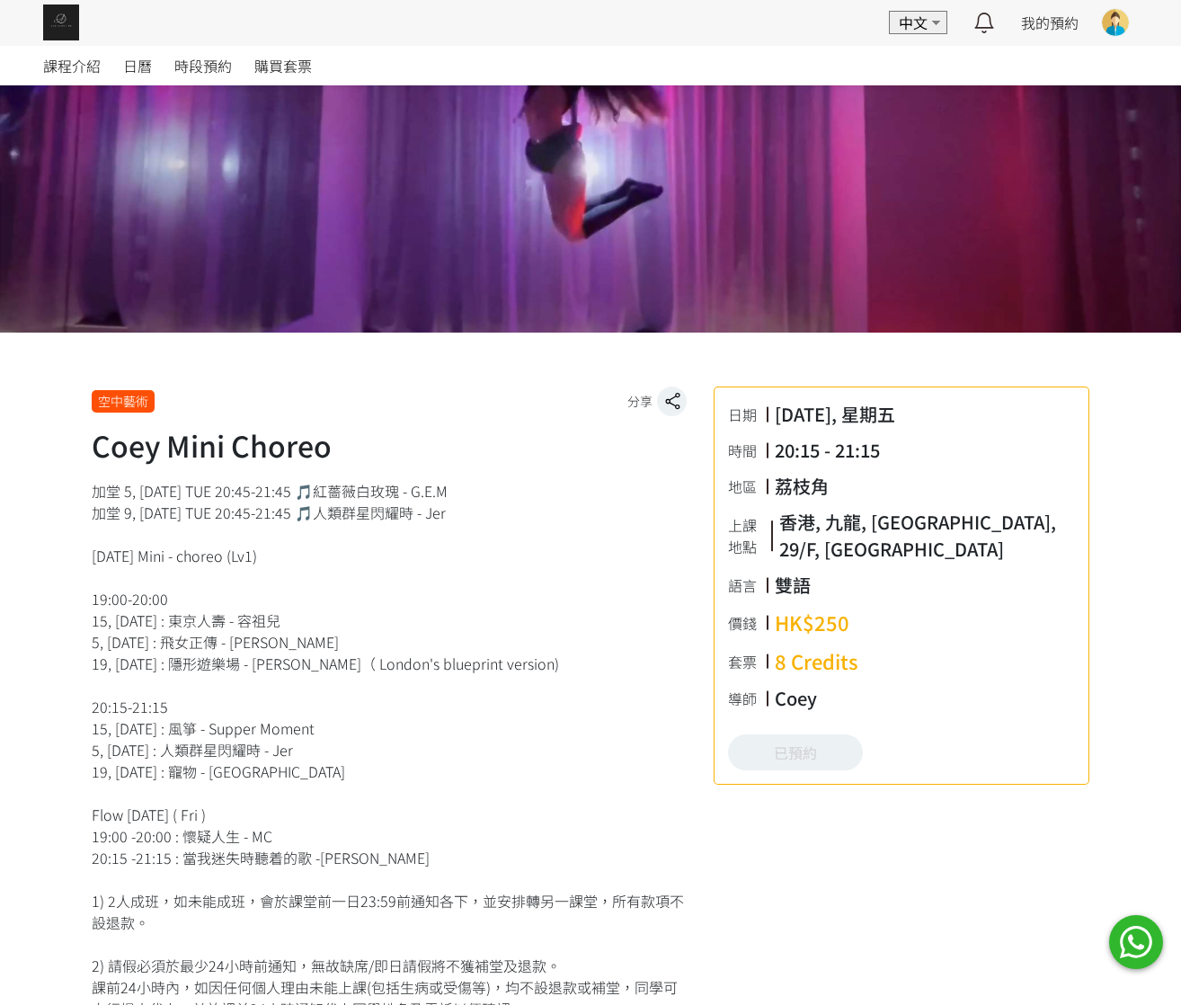
scroll to position [270, 0]
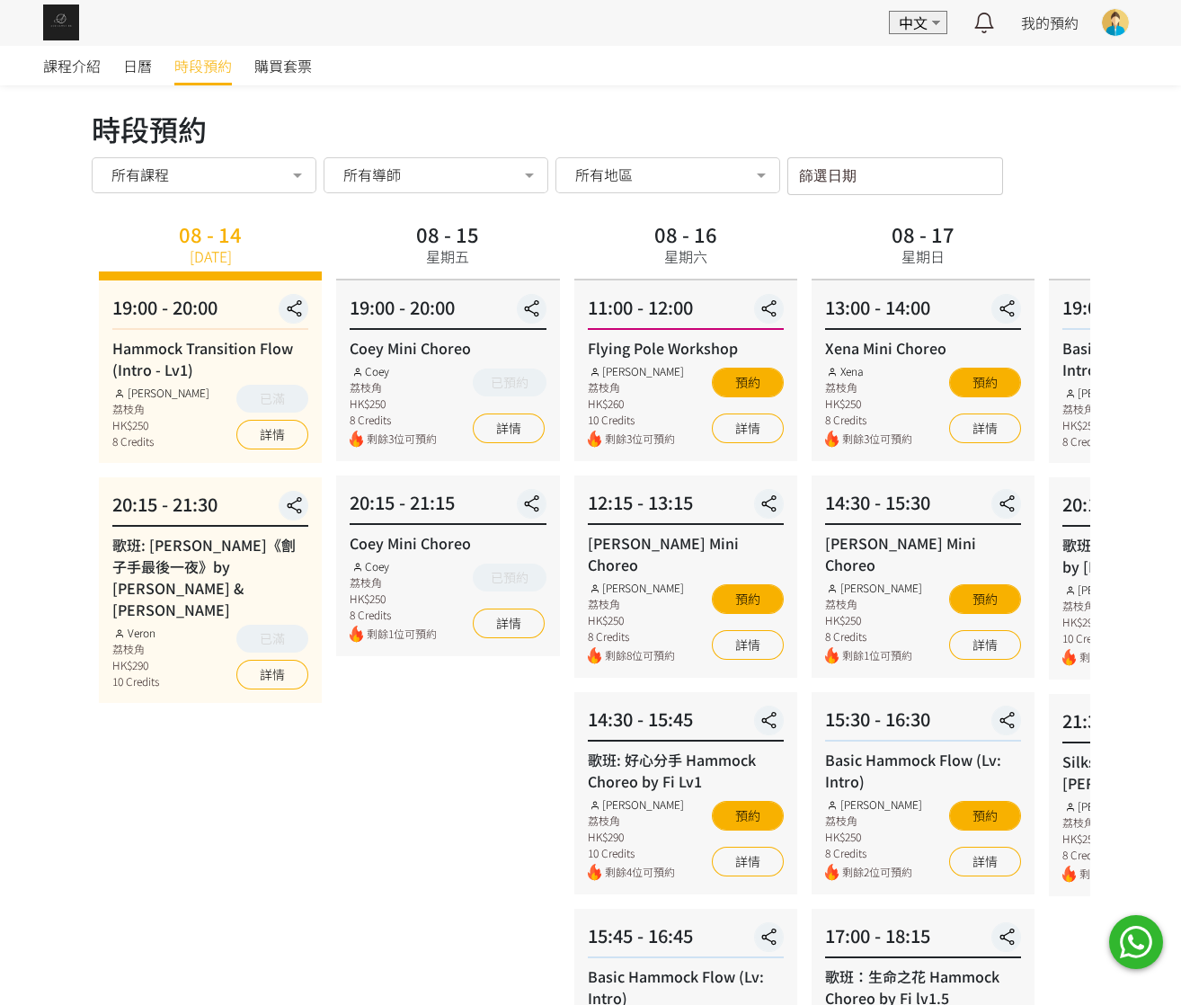
click at [255, 193] on div "所有課程 所有課程 Hammock Transition Flow (Intro - Lv1) 歌班: [PERSON_NAME]《劊子手最後一夜》by [P…" at bounding box center [204, 176] width 225 height 38
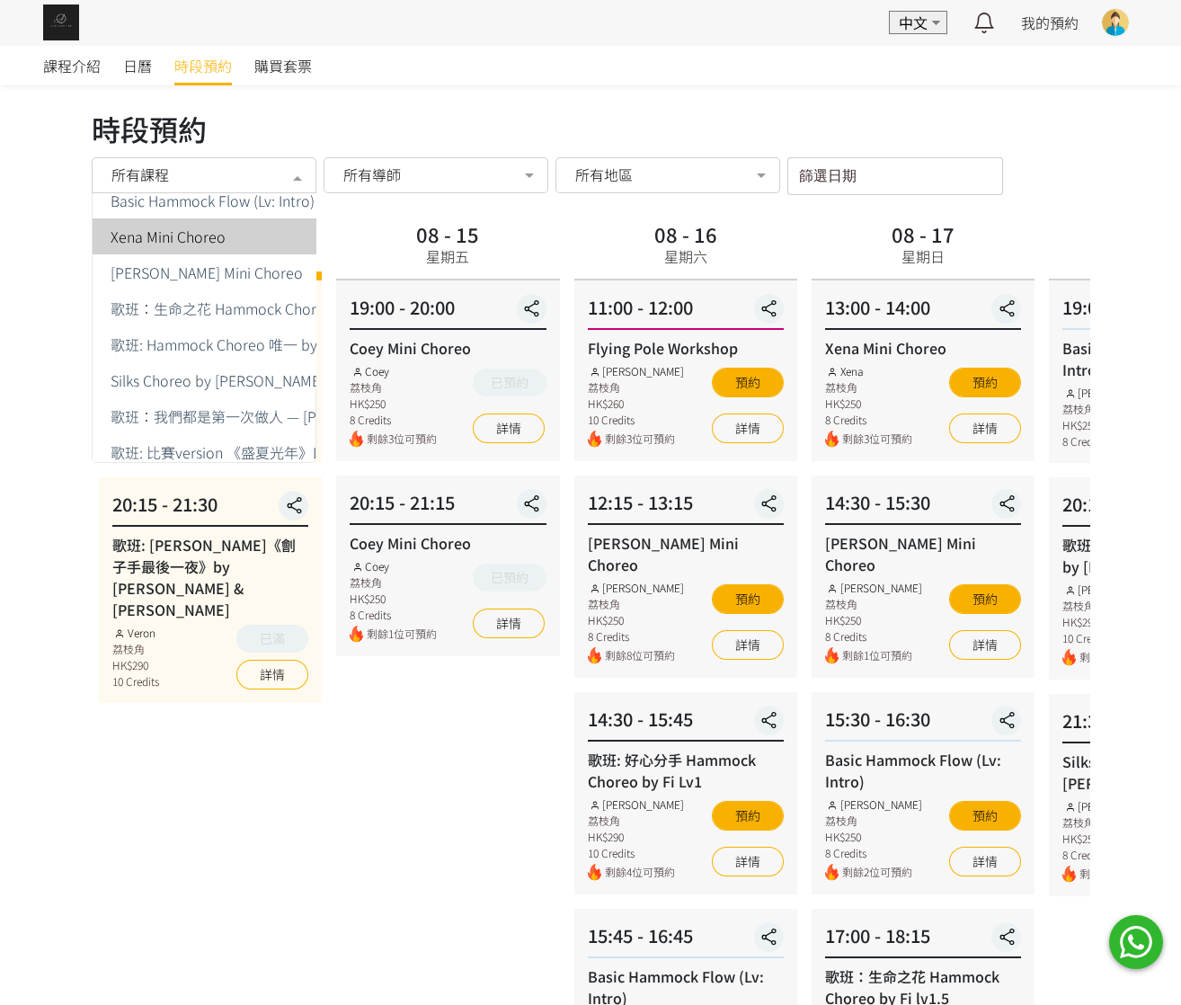
scroll to position [270, 0]
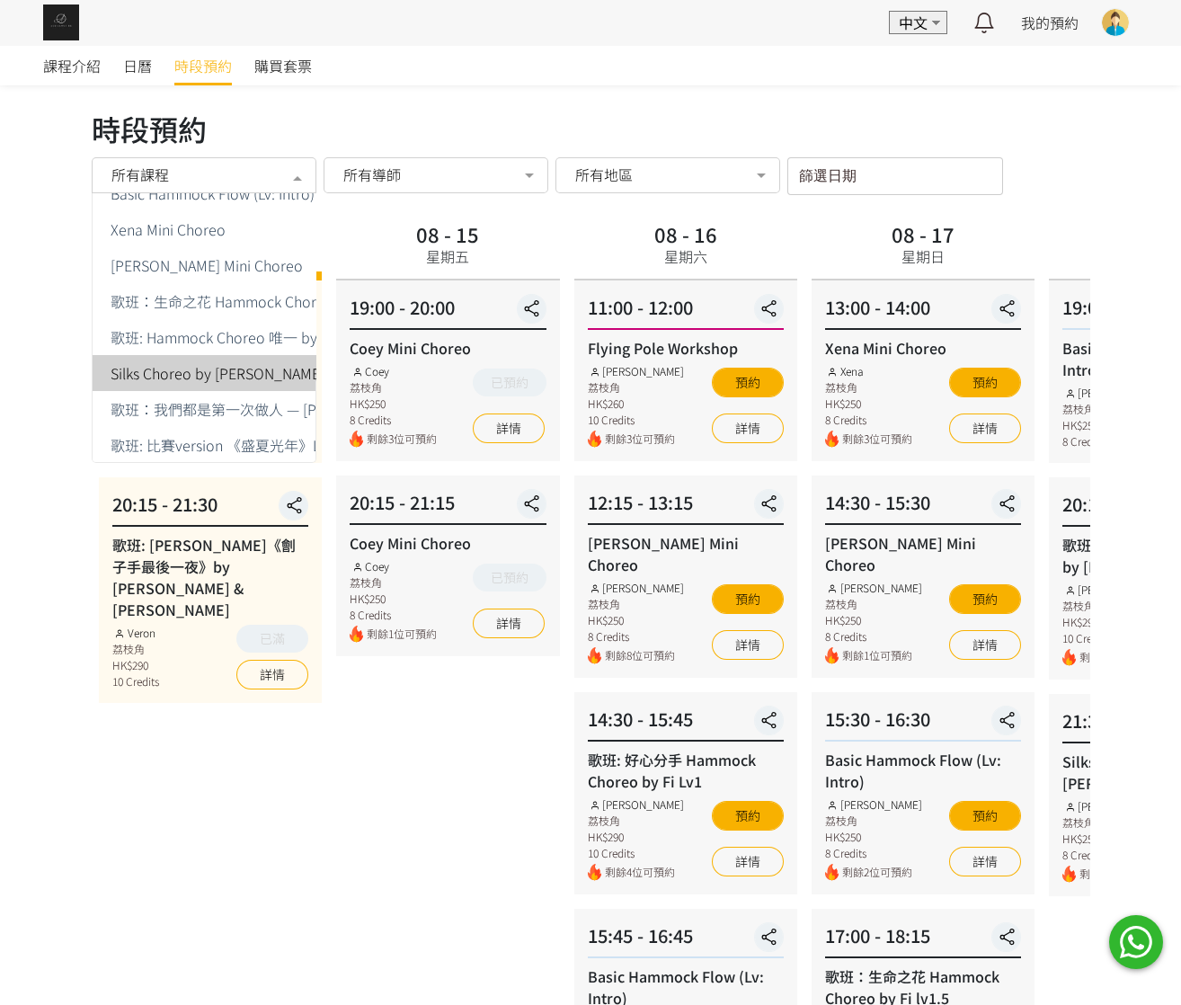
click at [242, 399] on span "歌班：我們都是第一次做人 — [PERSON_NAME] Choreo by Veron Lv1" at bounding box center [415, 409] width 645 height 36
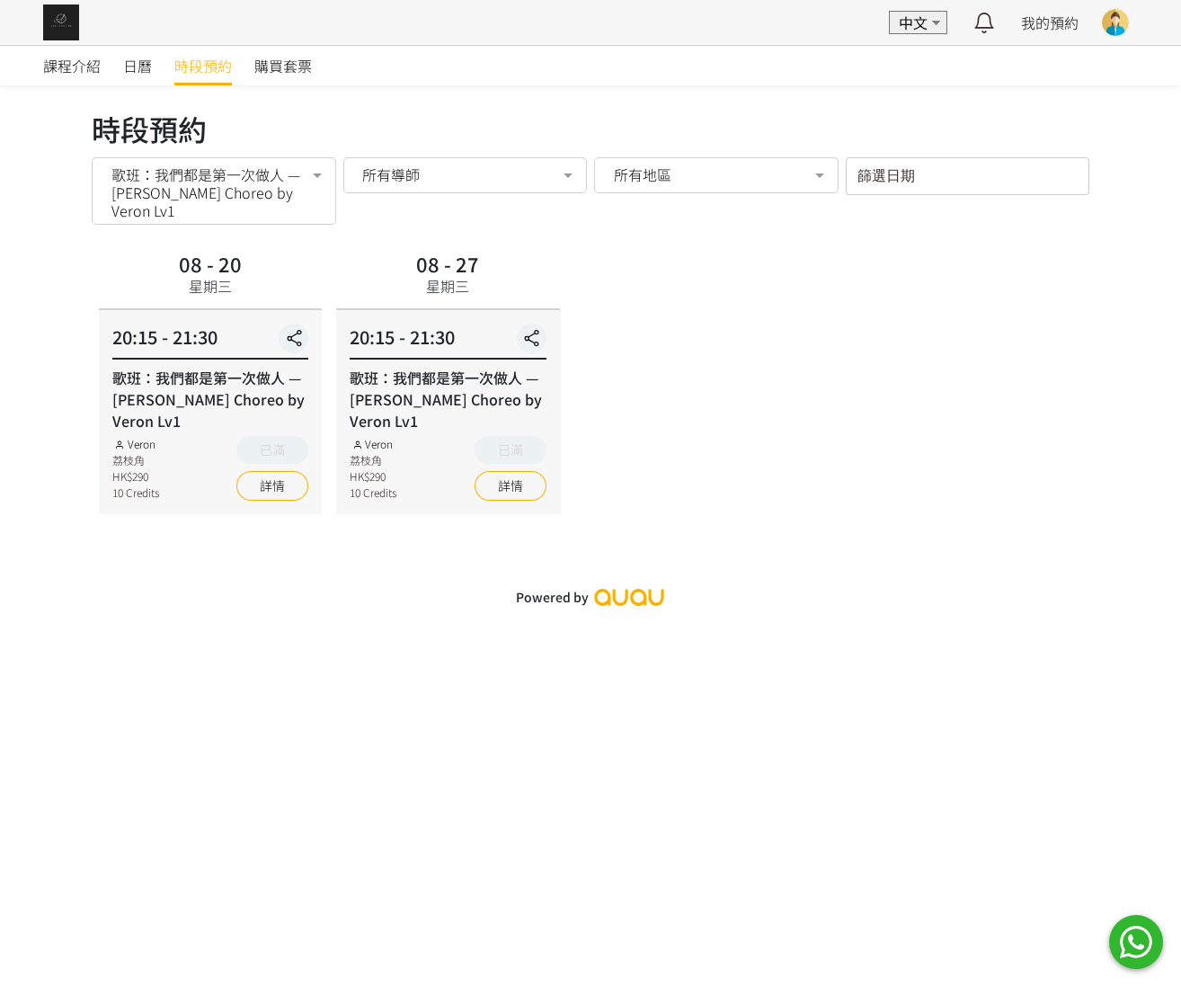
click at [242, 399] on ul "所有課程 Hammock Transition Flow (Intro - Lv1) 歌班: [PERSON_NAME]《劊子手最後一夜》by [PERSON…" at bounding box center [415, 314] width 645 height 719
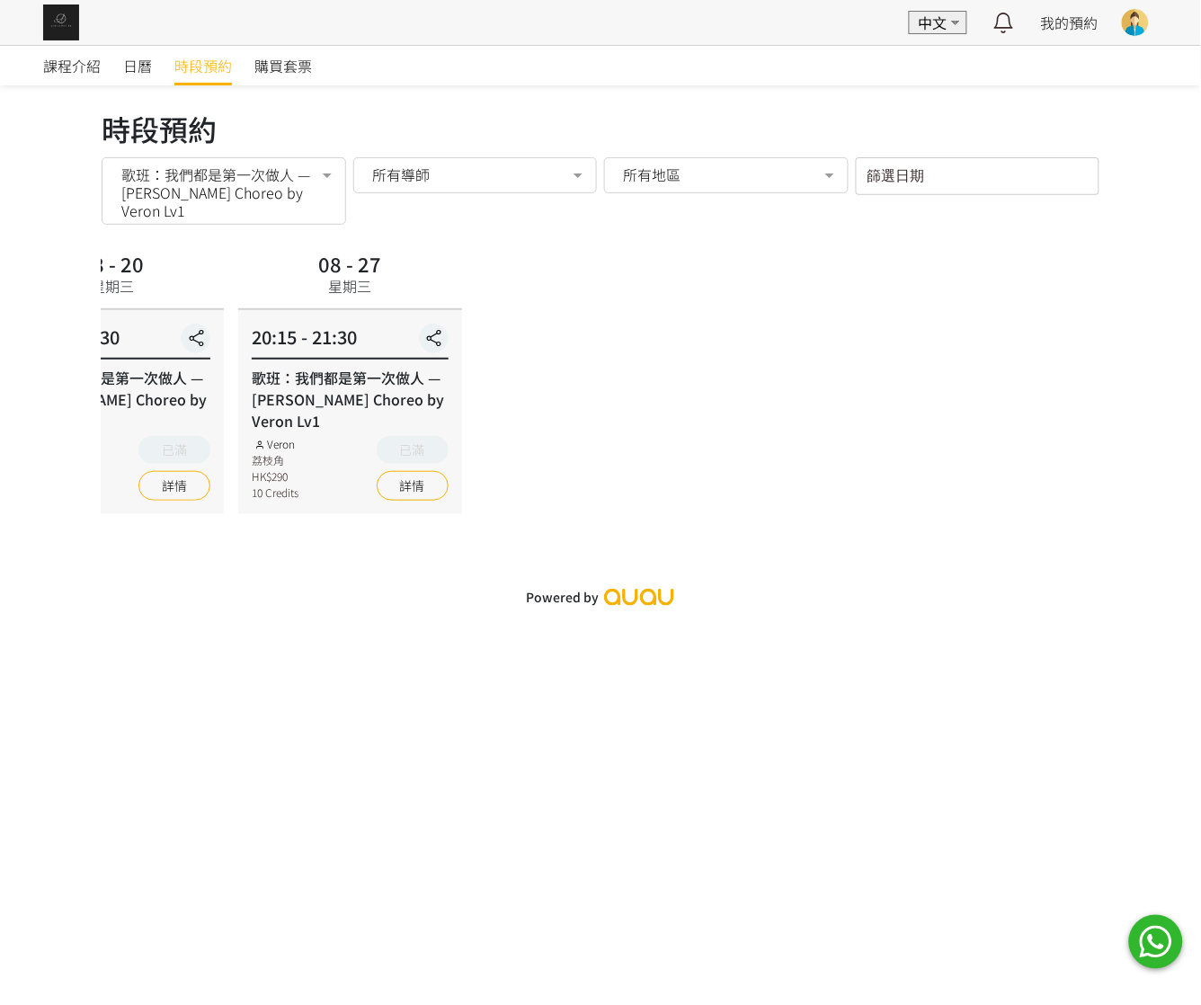
click at [413, 340] on div "08 - 20 星期三 20:15 - 21:30 歌班：我們都是第一次做人 — [PERSON_NAME] Choreo by Veron Lv1 Vero…" at bounding box center [493, 380] width 998 height 268
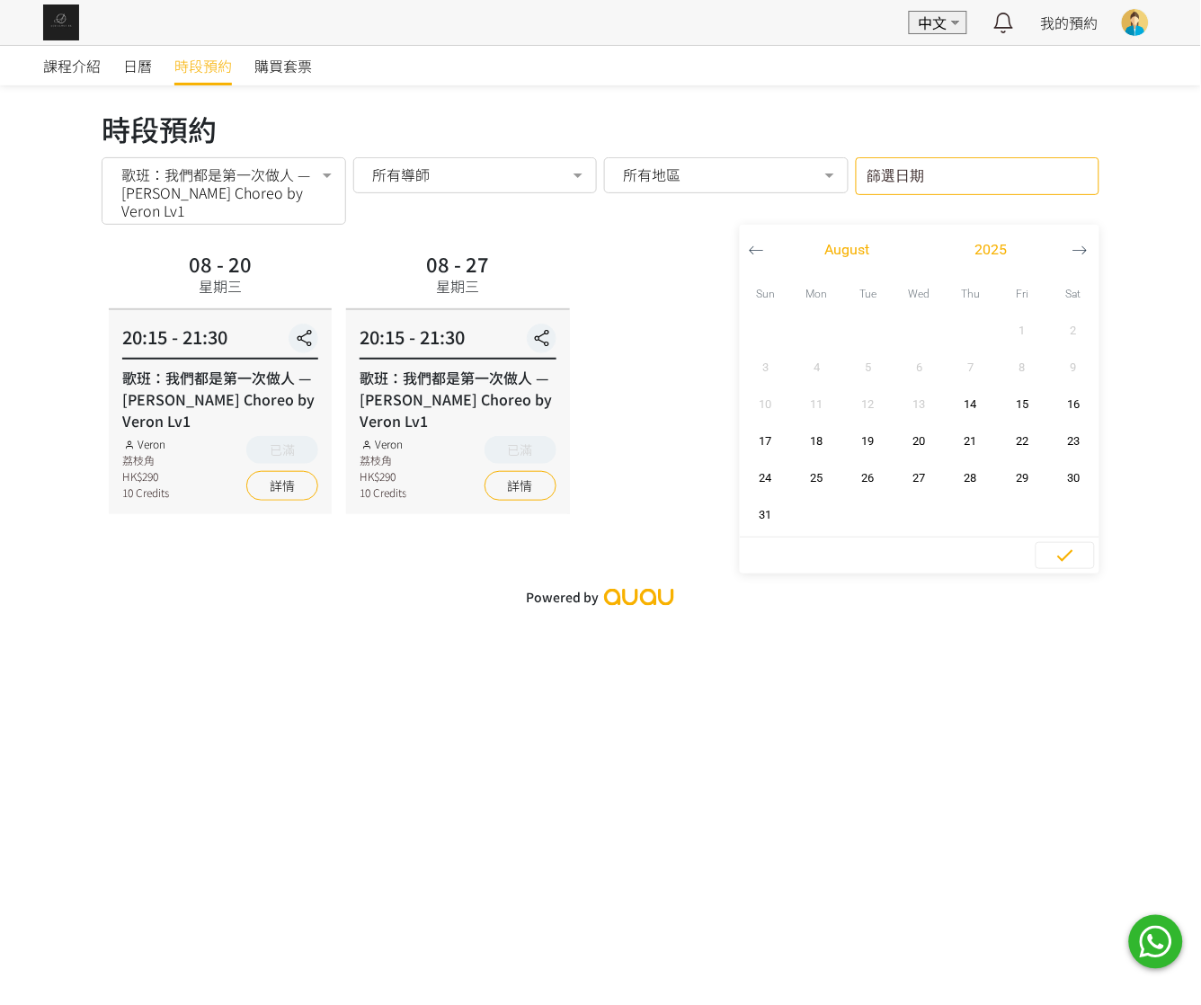
click at [918, 165] on input "篩選日期" at bounding box center [978, 176] width 244 height 38
click at [1077, 253] on icon "button" at bounding box center [1079, 250] width 15 height 15
click at [930, 332] on span "3" at bounding box center [919, 331] width 40 height 18
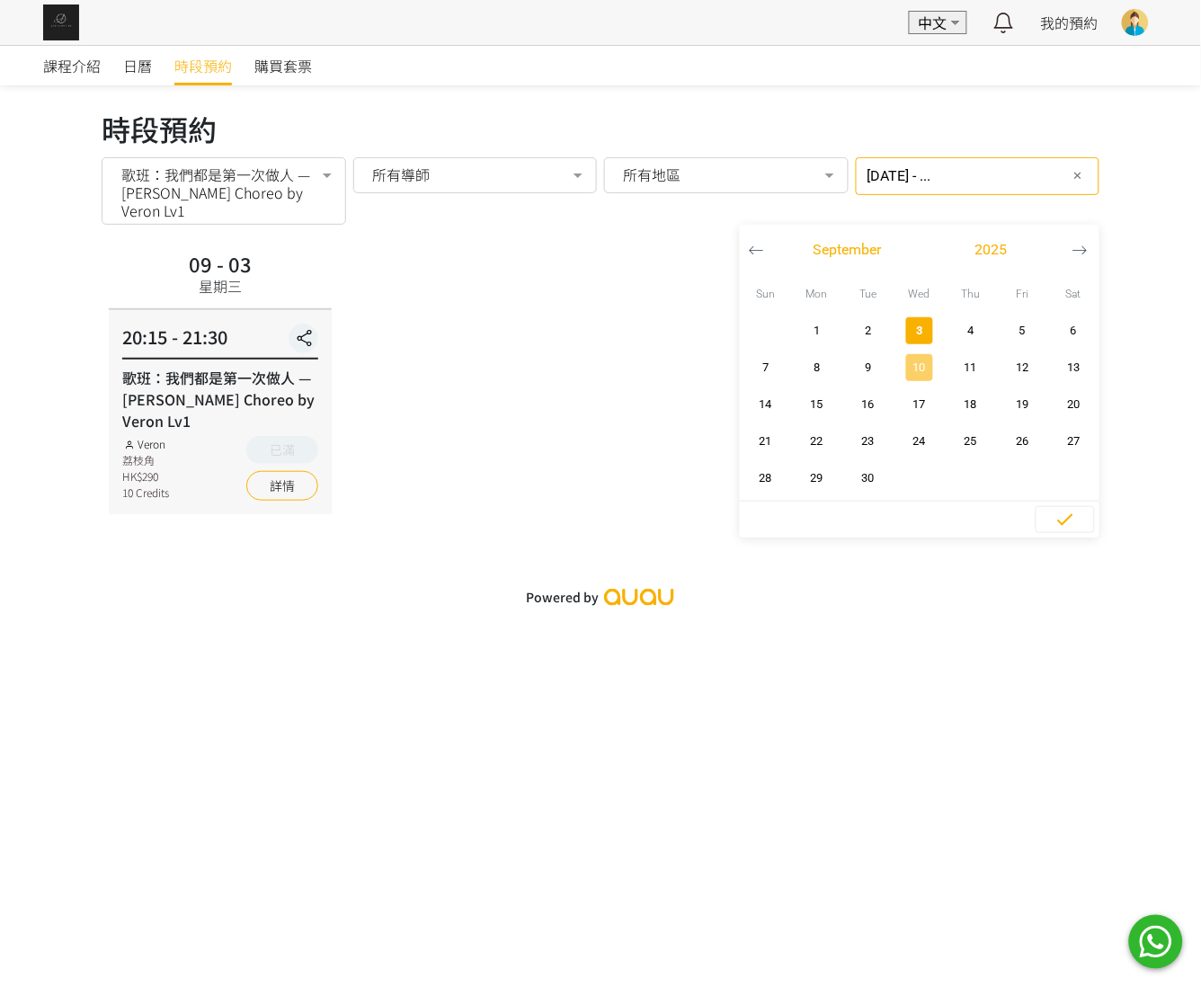
click at [920, 352] on button "10" at bounding box center [918, 367] width 51 height 37
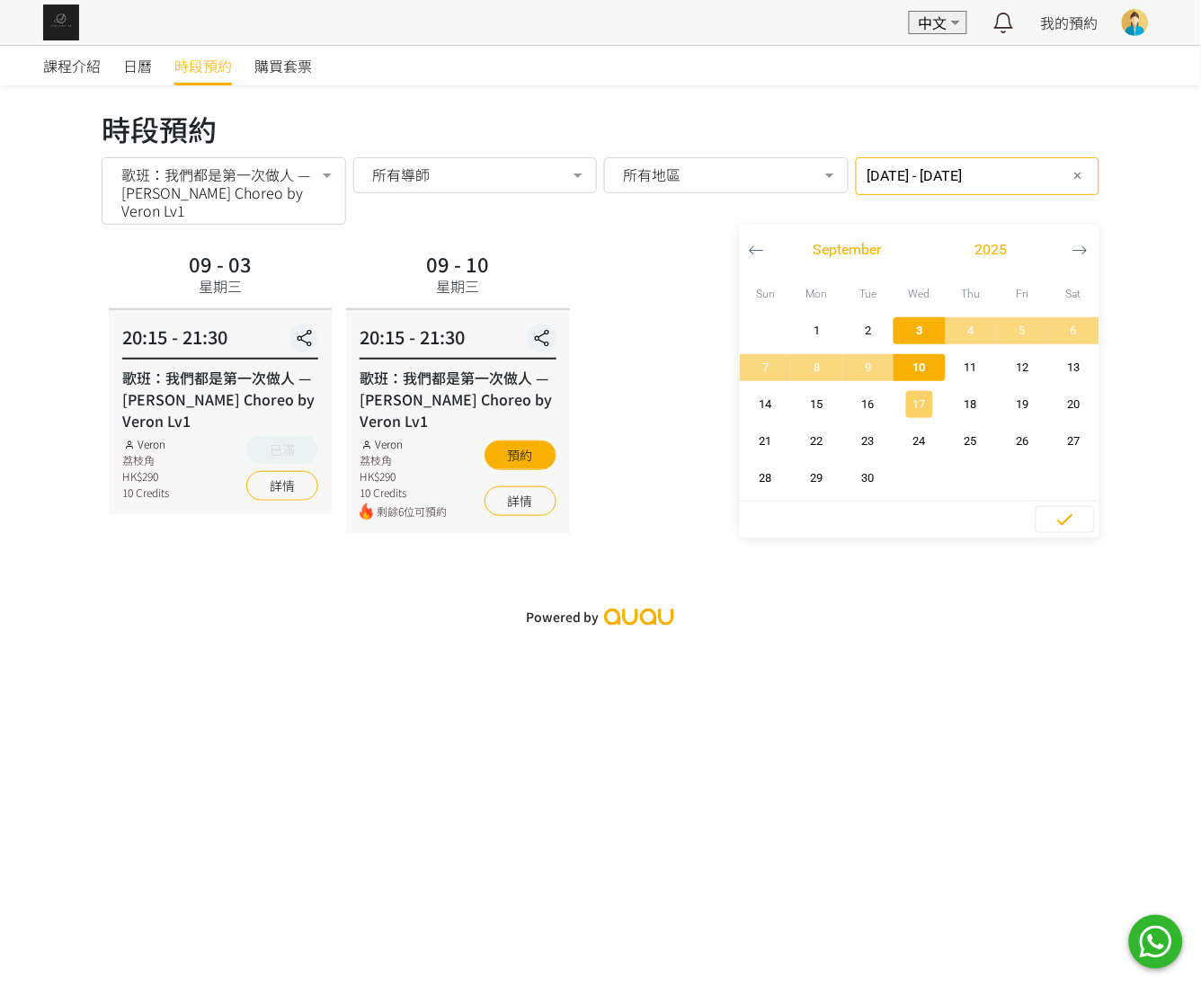
click at [913, 398] on span "17" at bounding box center [919, 404] width 40 height 18
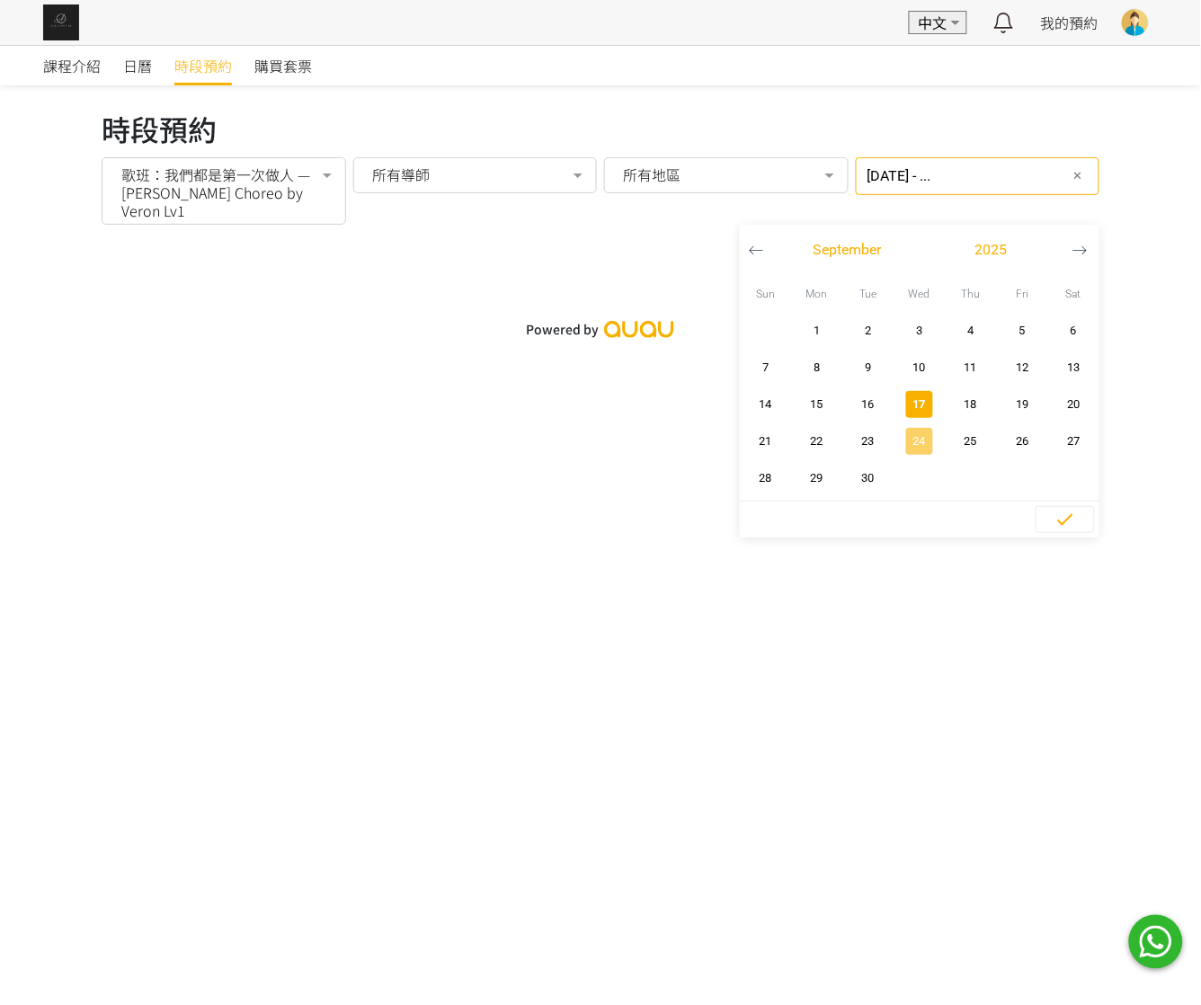
click at [914, 425] on button "24" at bounding box center [918, 440] width 51 height 37
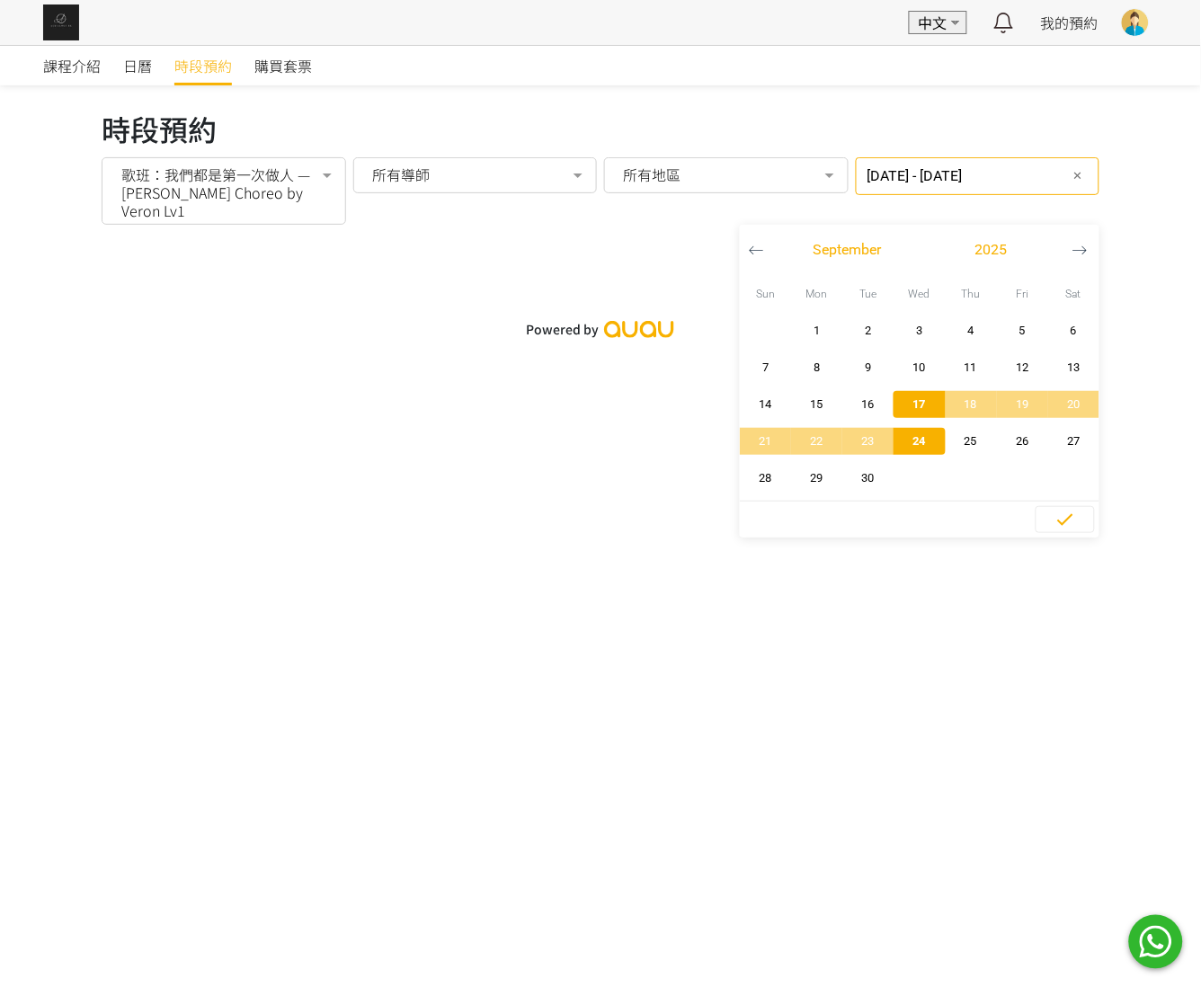
click at [926, 447] on span "24" at bounding box center [919, 441] width 40 height 18
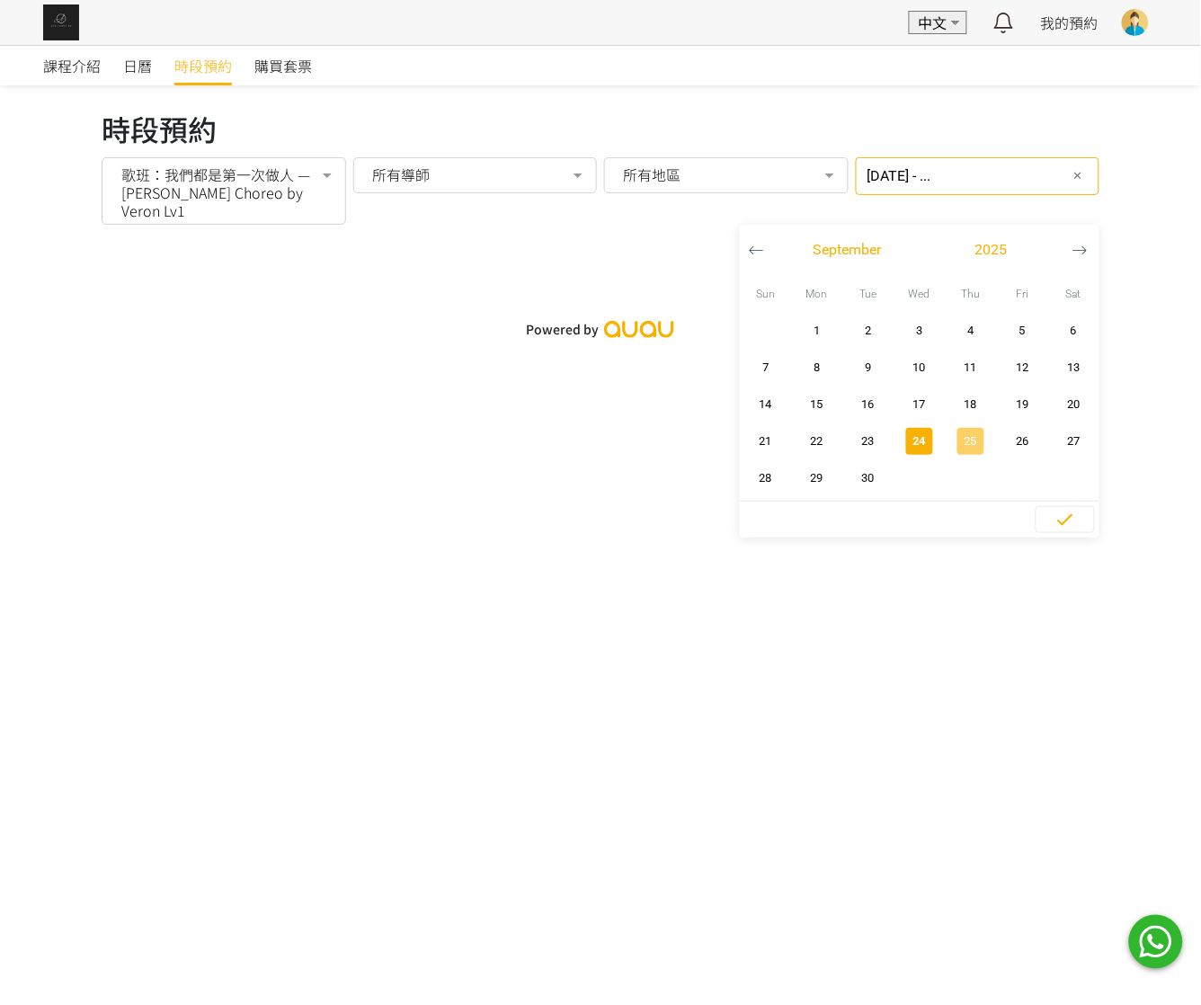
click at [964, 440] on span "25" at bounding box center [971, 441] width 40 height 18
type input "[DATE] - [DATE]"
click at [327, 164] on div at bounding box center [327, 177] width 36 height 34
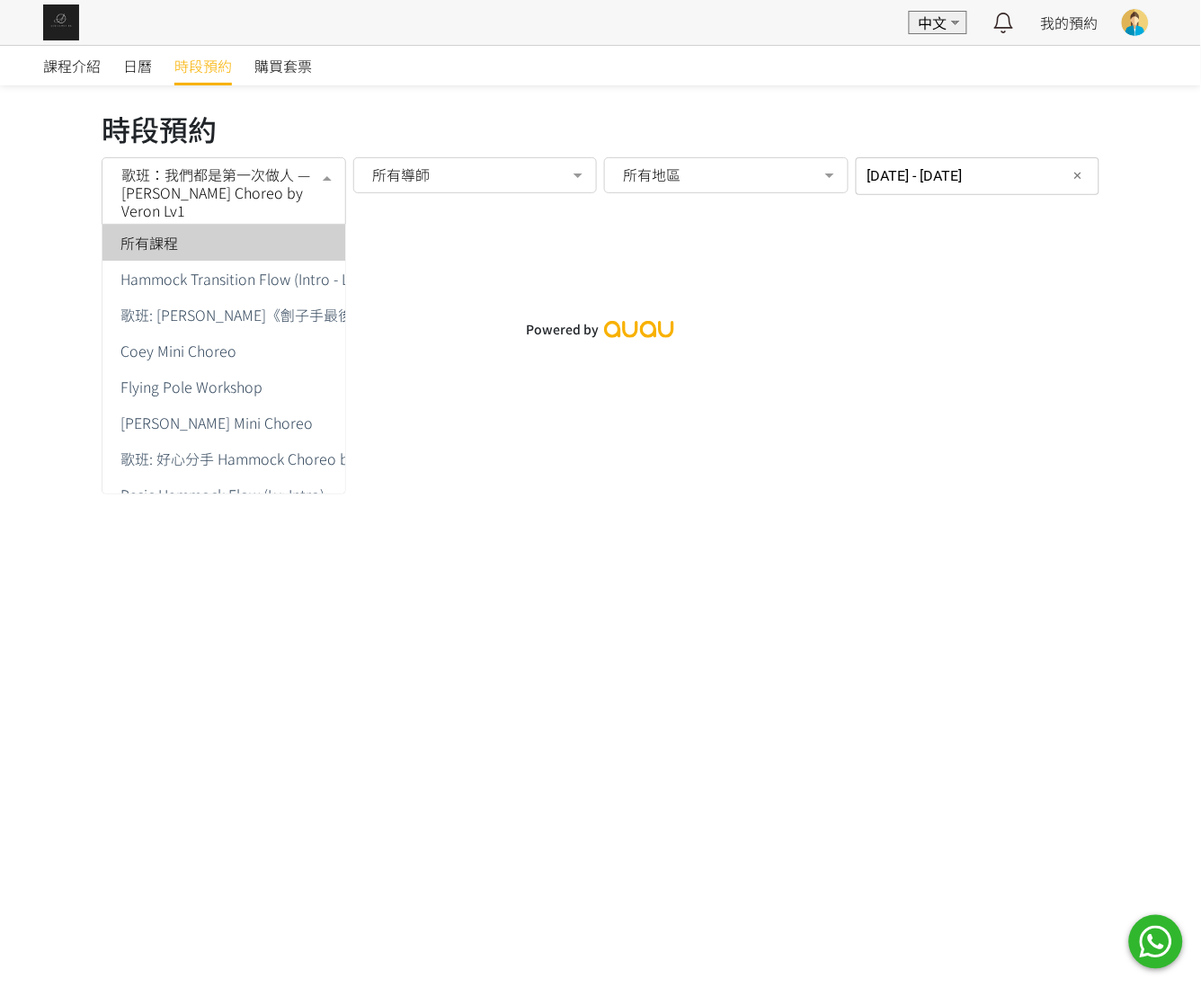
click at [279, 253] on span "所有課程" at bounding box center [424, 243] width 645 height 36
